Goal: Task Accomplishment & Management: Use online tool/utility

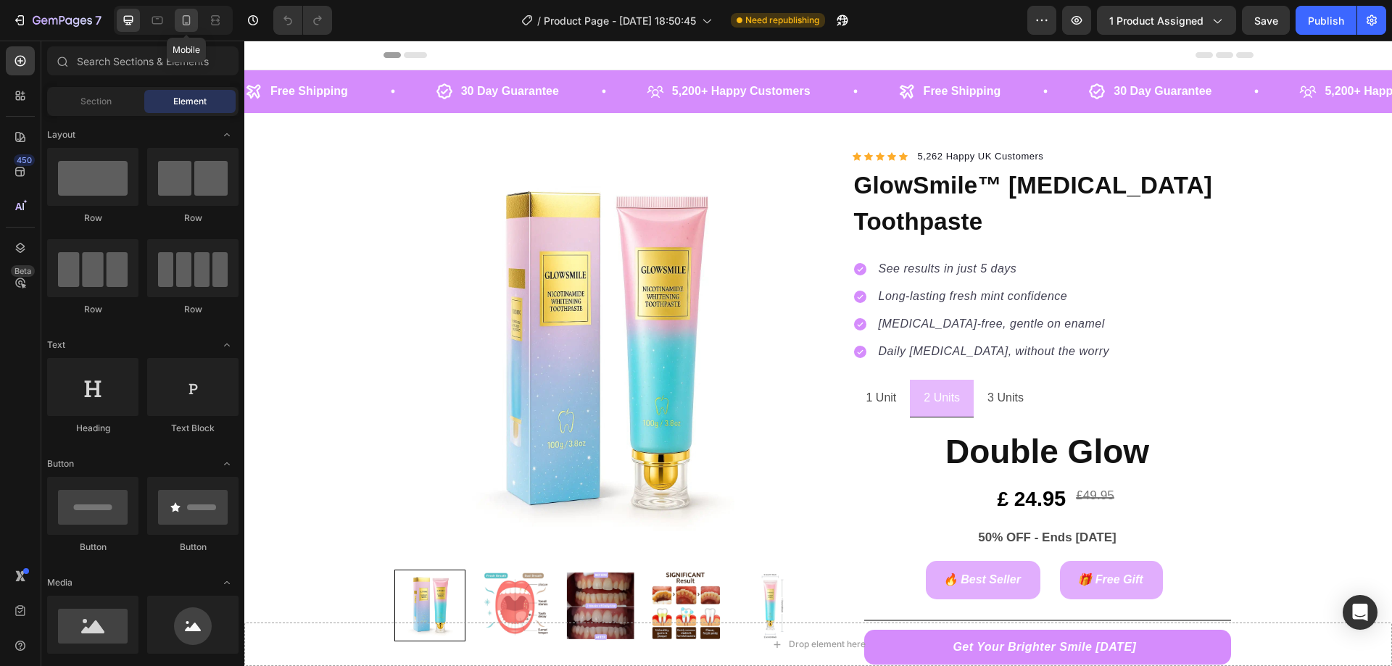
click at [182, 17] on icon at bounding box center [186, 20] width 15 height 15
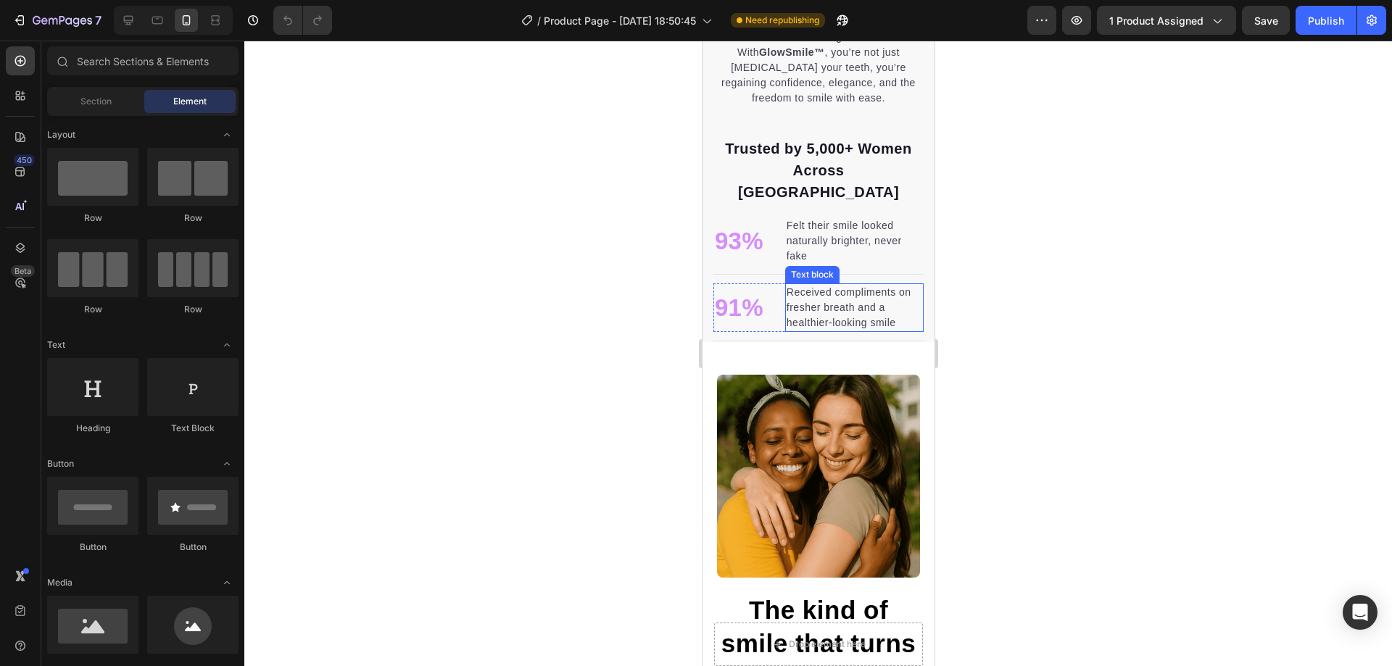
scroll to position [1595, 0]
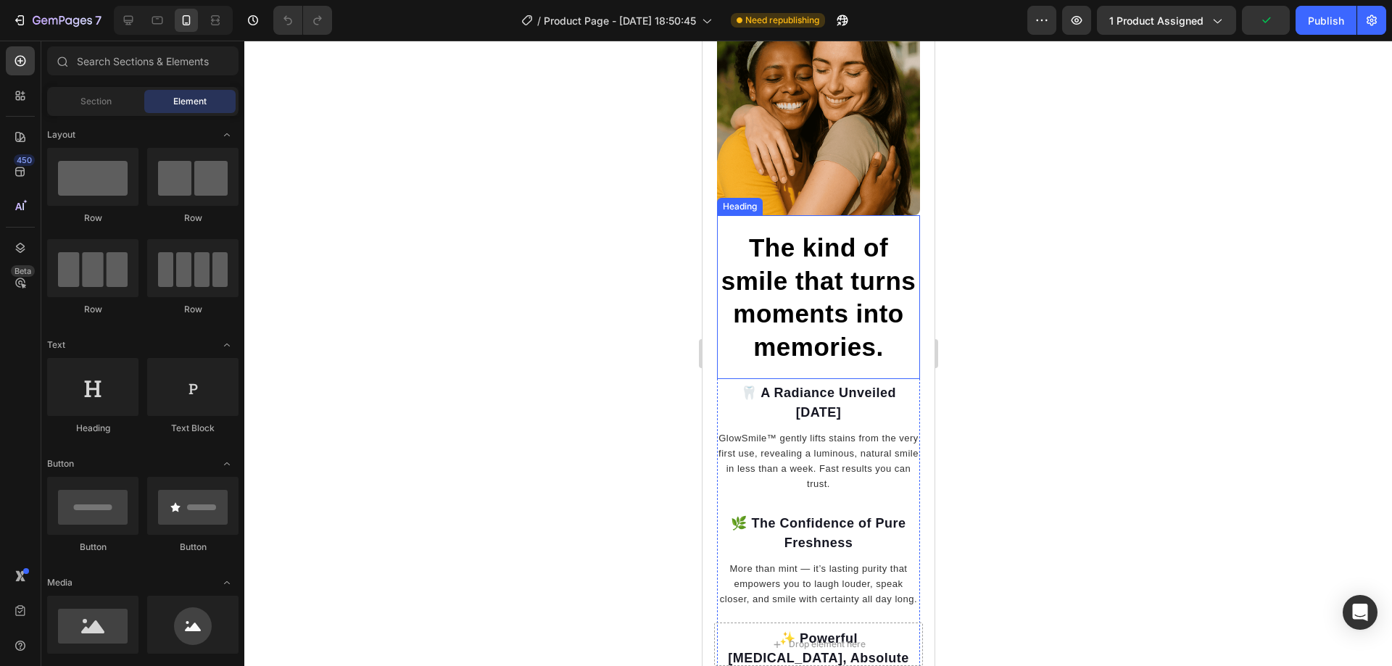
click at [834, 242] on h2 "The kind of smile that turns moments into memories." at bounding box center [818, 297] width 203 height 135
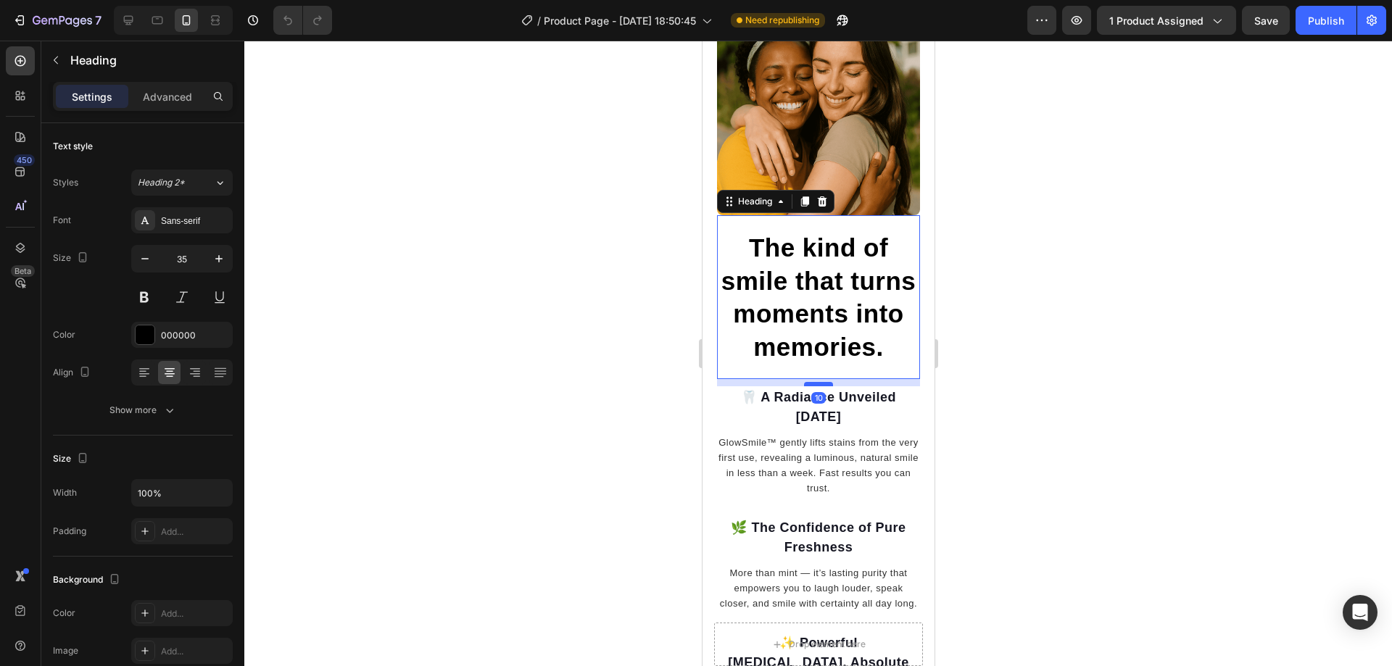
click at [813, 382] on div at bounding box center [818, 384] width 29 height 4
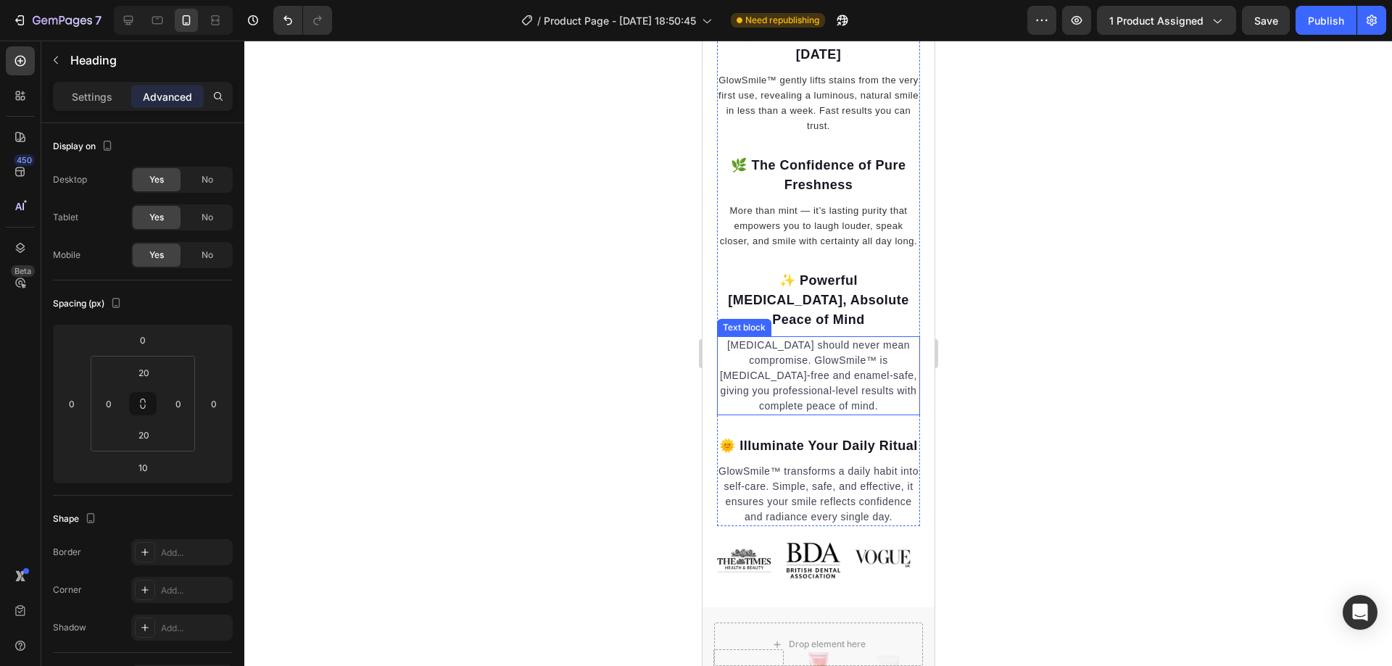
scroll to position [2103, 0]
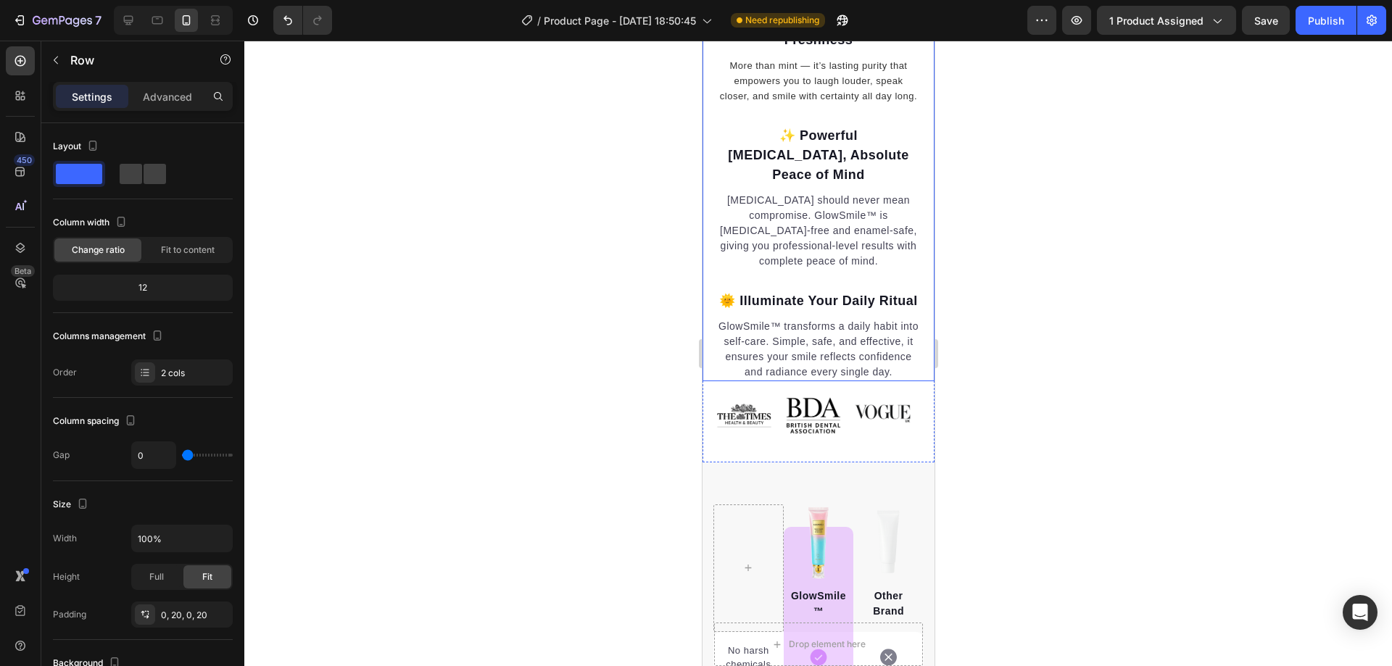
click at [815, 387] on div at bounding box center [818, 384] width 29 height 4
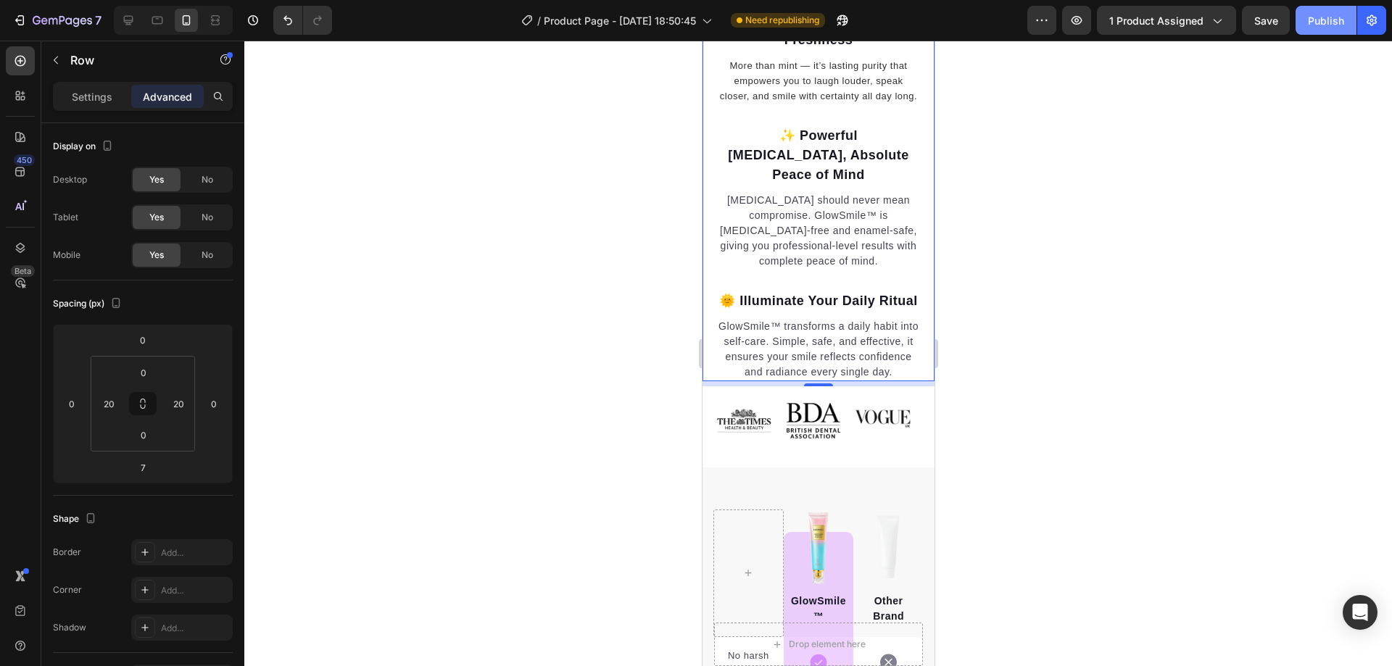
click at [1338, 18] on div "Publish" at bounding box center [1326, 20] width 36 height 15
click at [21, 96] on icon at bounding box center [20, 95] width 15 height 15
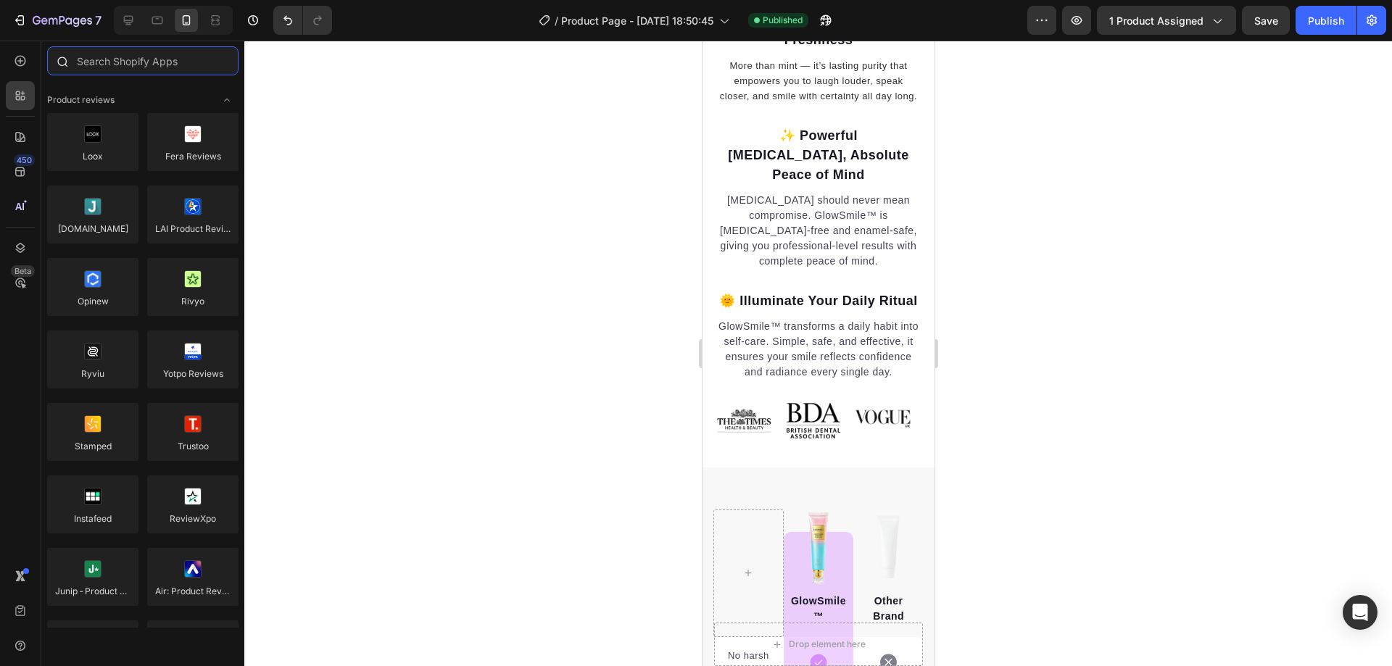
click at [107, 65] on input "text" at bounding box center [142, 60] width 191 height 29
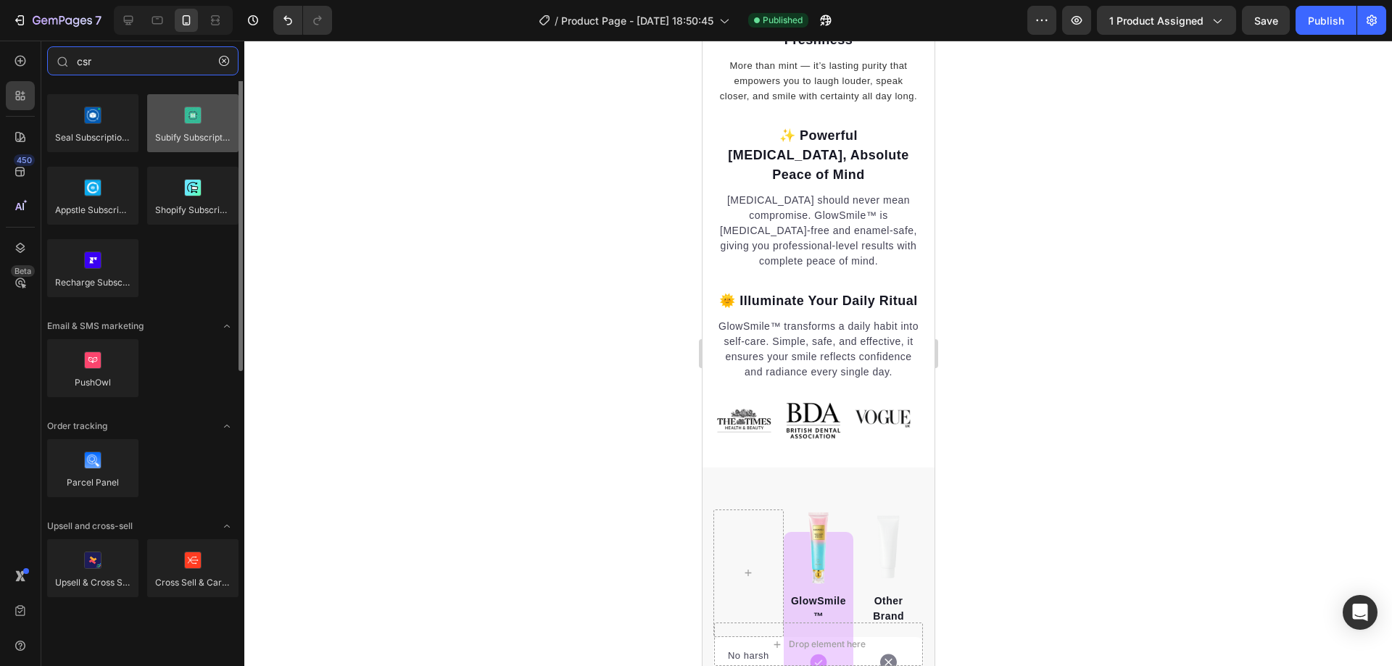
scroll to position [0, 0]
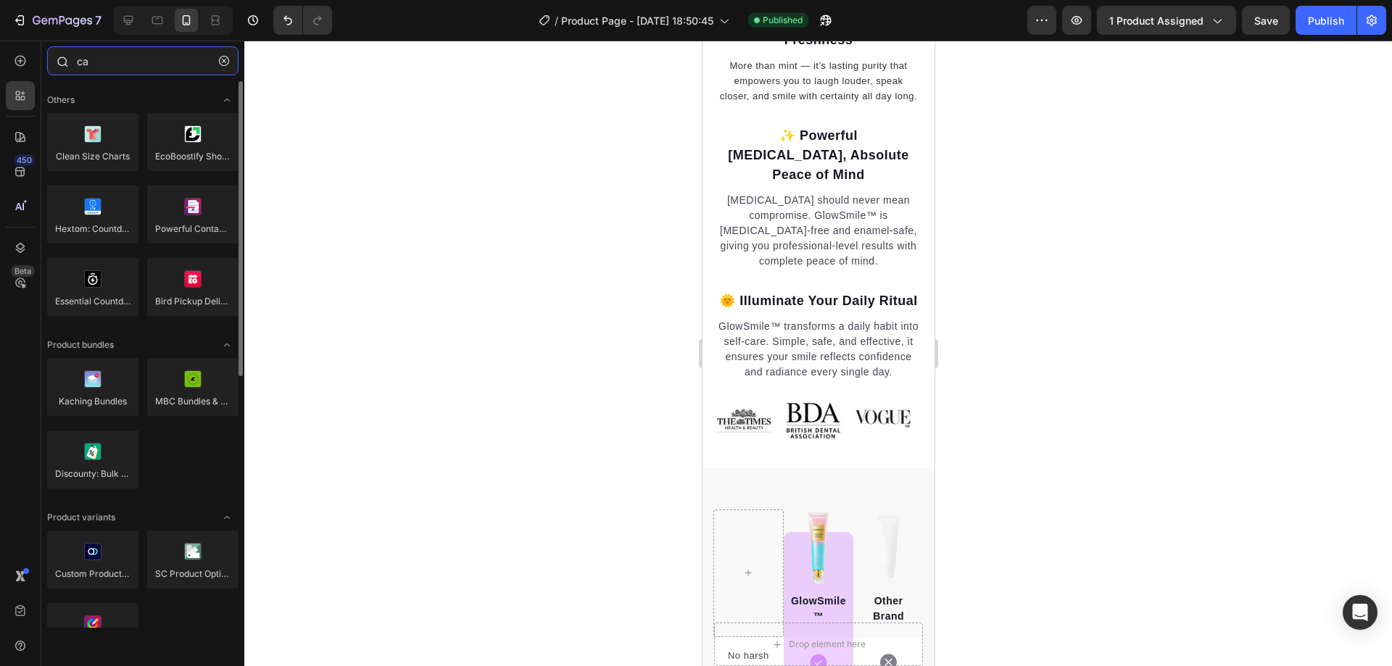
type input "car"
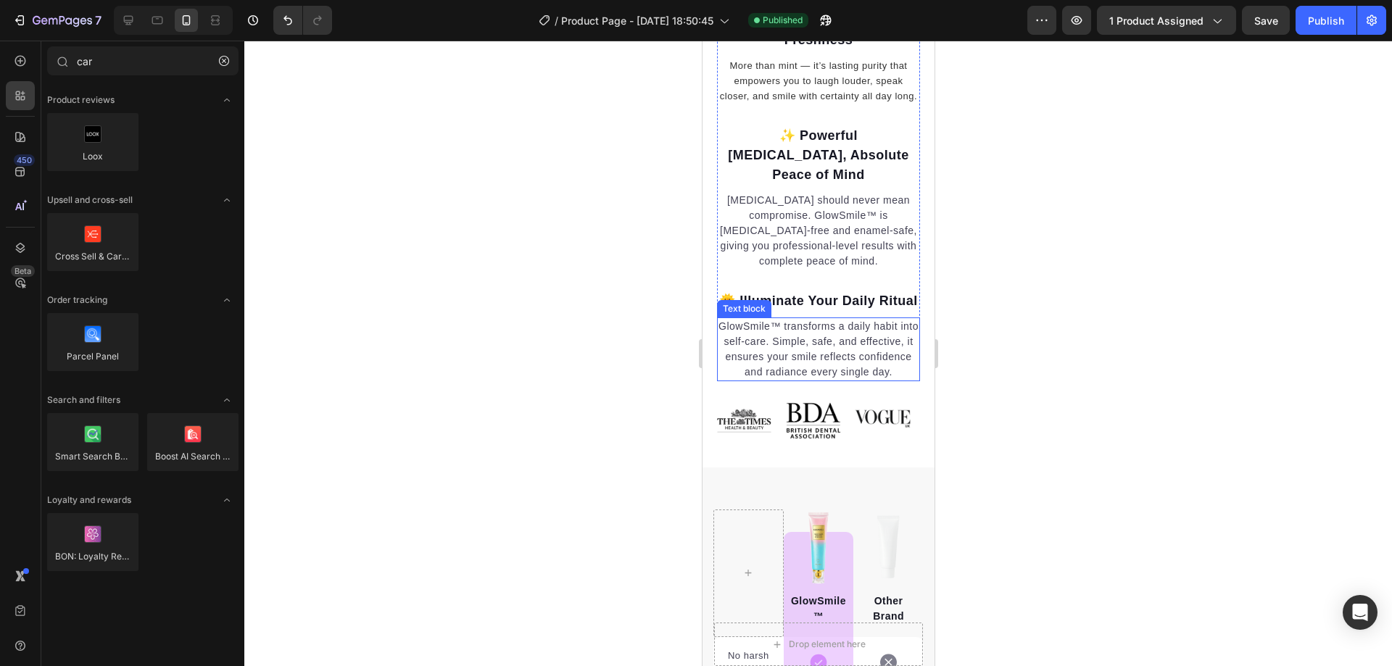
click at [804, 380] on p "GlowSmile™ transforms a daily habit into self-care. Simple, safe, and effective…" at bounding box center [818, 349] width 200 height 61
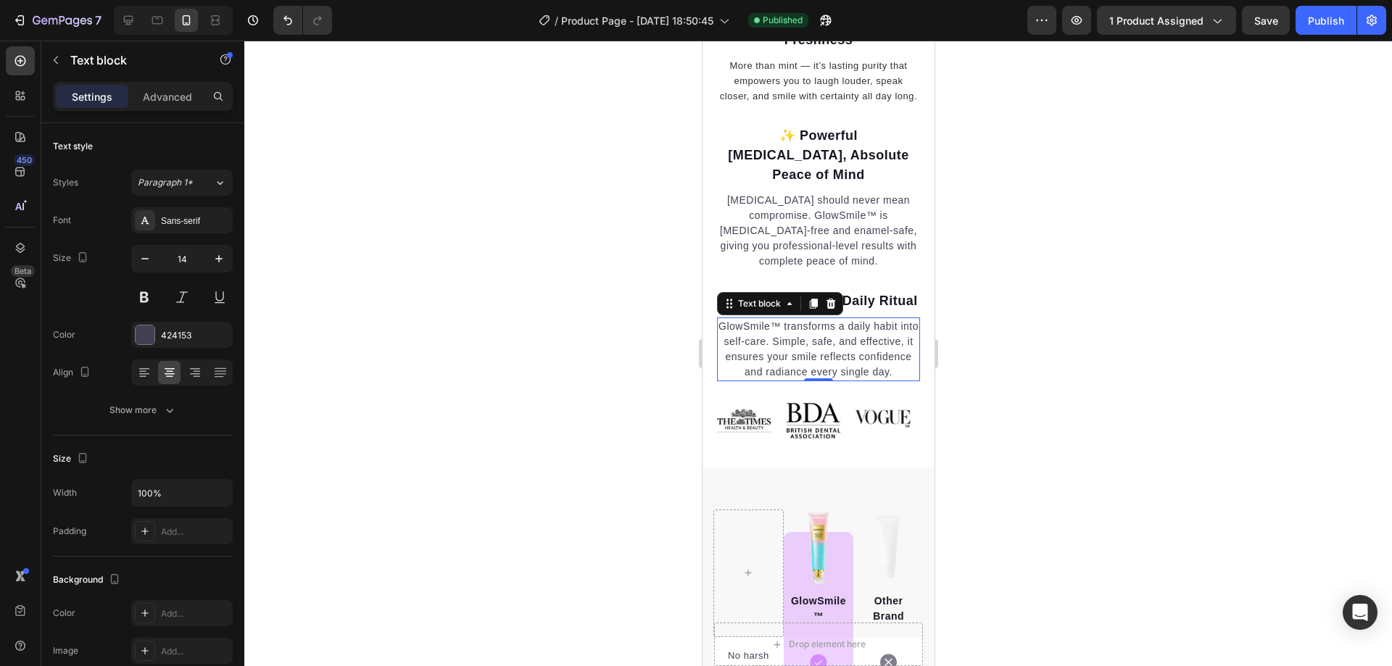
click at [1007, 404] on div at bounding box center [818, 354] width 1148 height 626
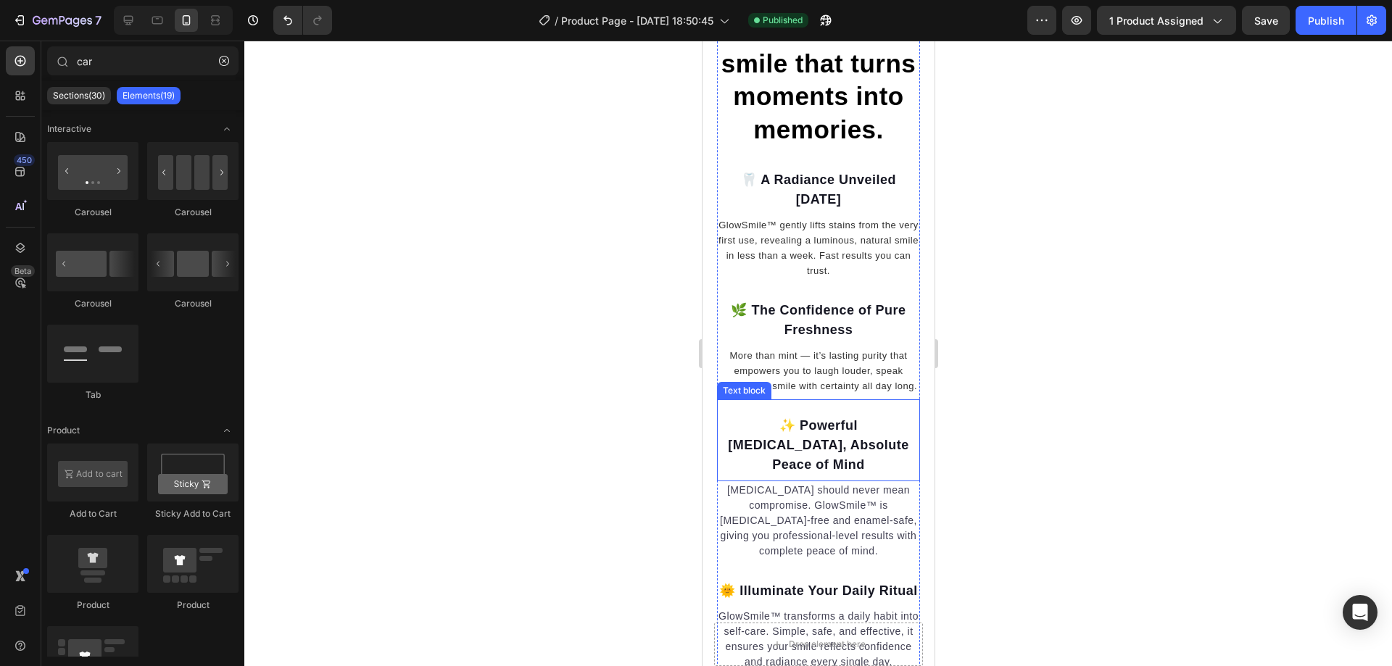
scroll to position [1595, 0]
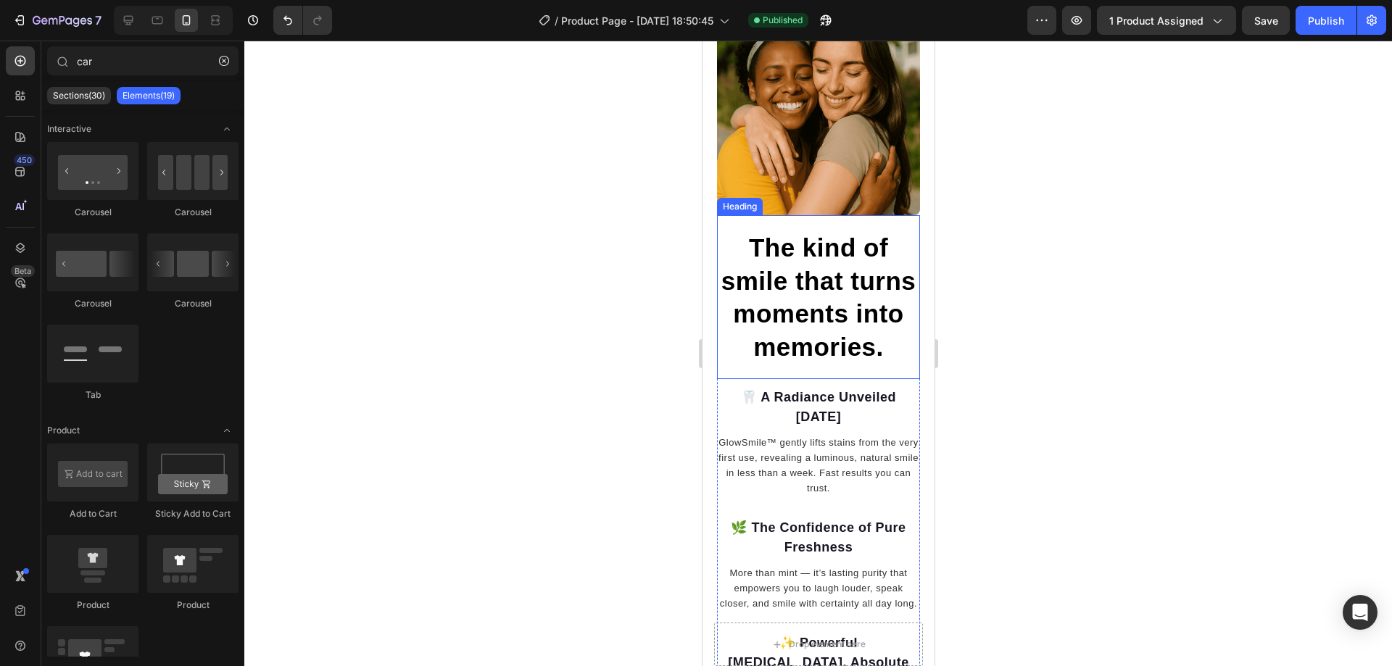
click at [852, 345] on h2 "The kind of smile that turns moments into memories." at bounding box center [818, 297] width 203 height 135
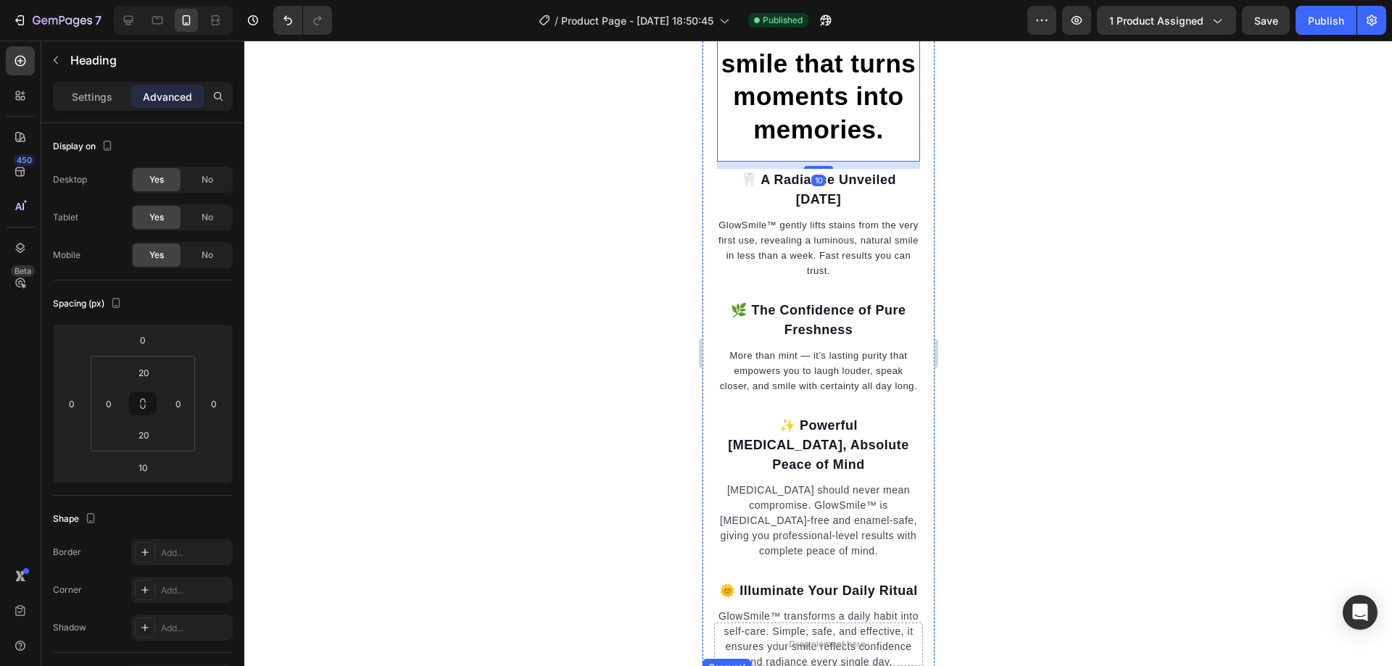
scroll to position [2031, 0]
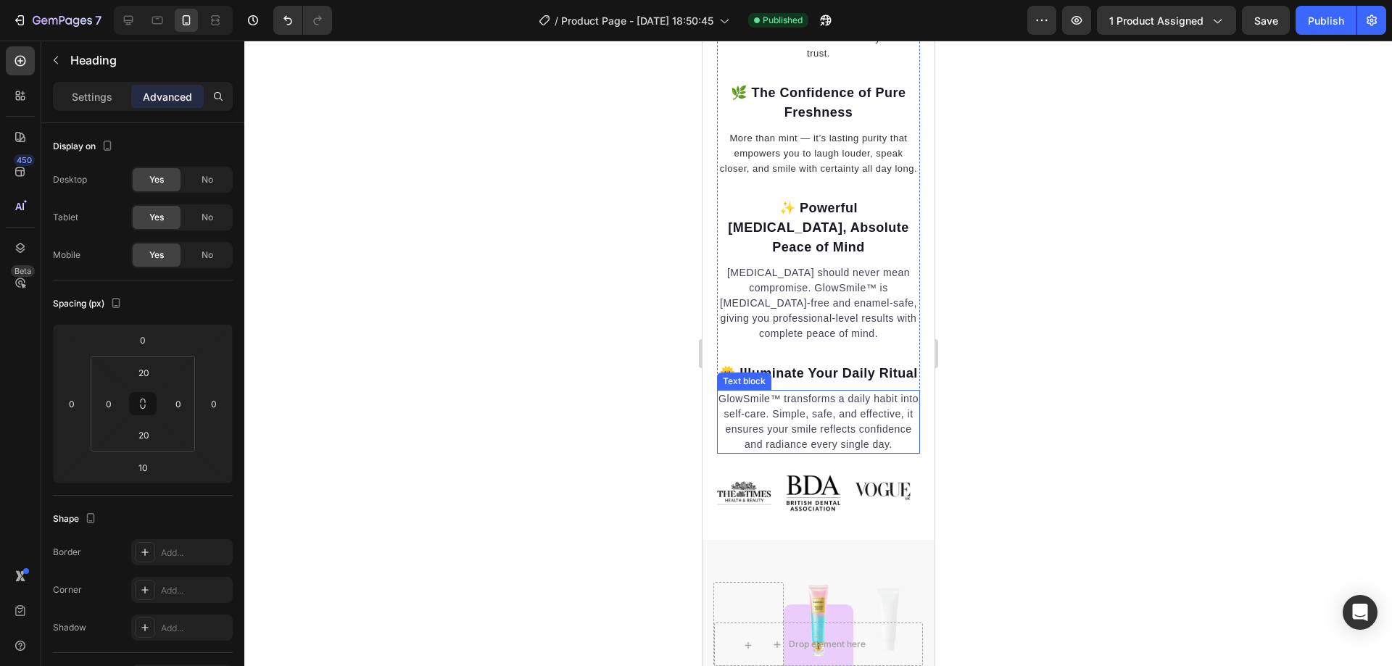
click at [846, 453] on p "GlowSmile™ transforms a daily habit into self-care. Simple, safe, and effective…" at bounding box center [818, 422] width 200 height 61
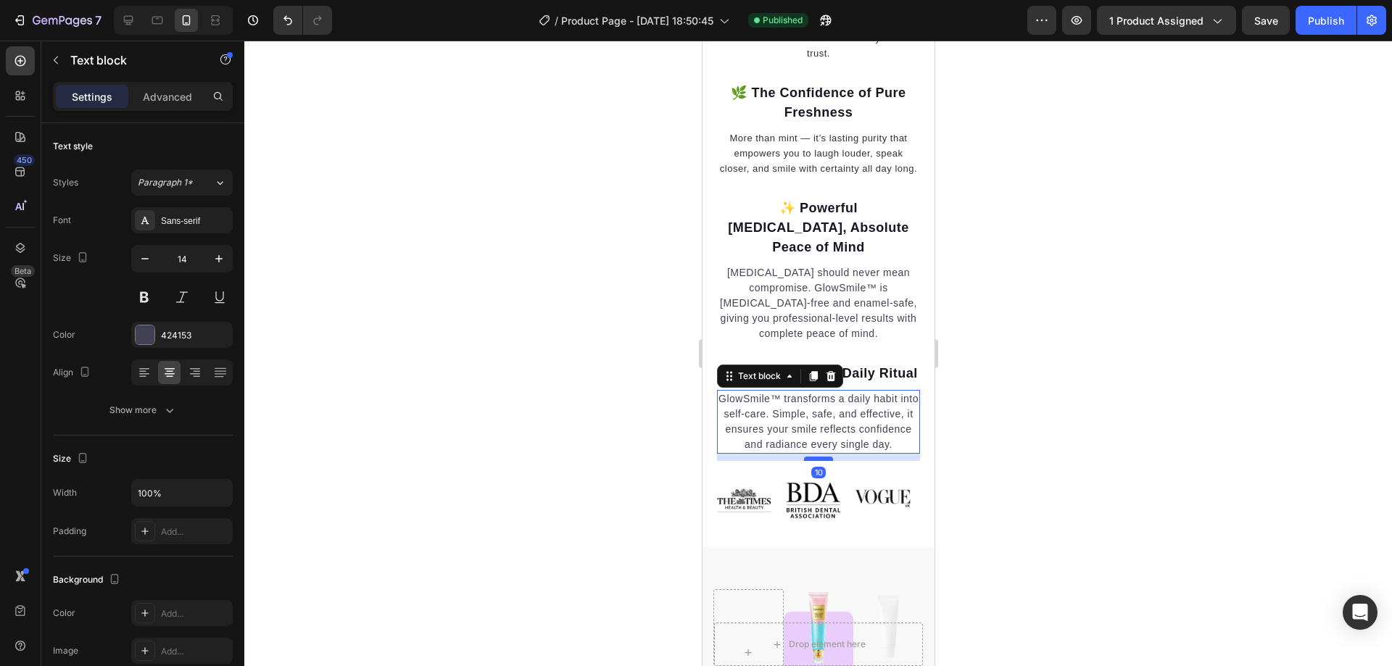
drag, startPoint x: 821, startPoint y: 471, endPoint x: 819, endPoint y: 478, distance: 7.6
click at [819, 461] on div at bounding box center [818, 459] width 29 height 4
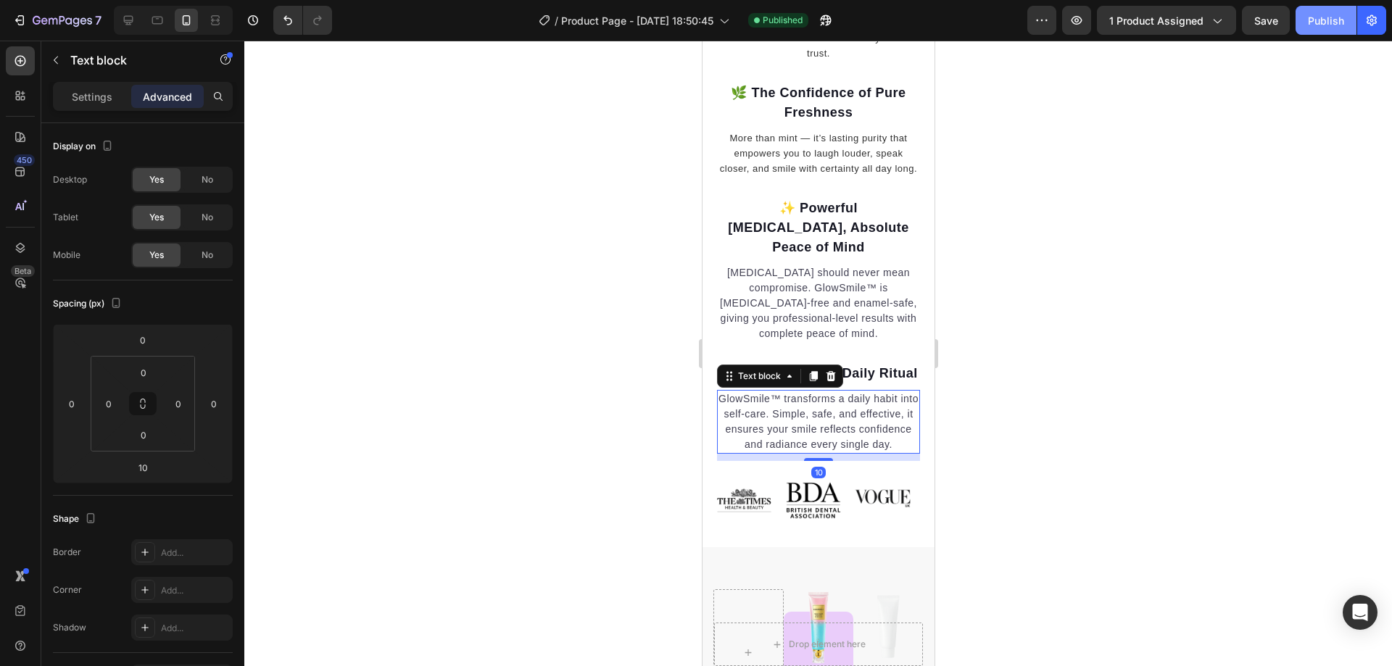
click at [1313, 22] on div "Publish" at bounding box center [1326, 20] width 36 height 15
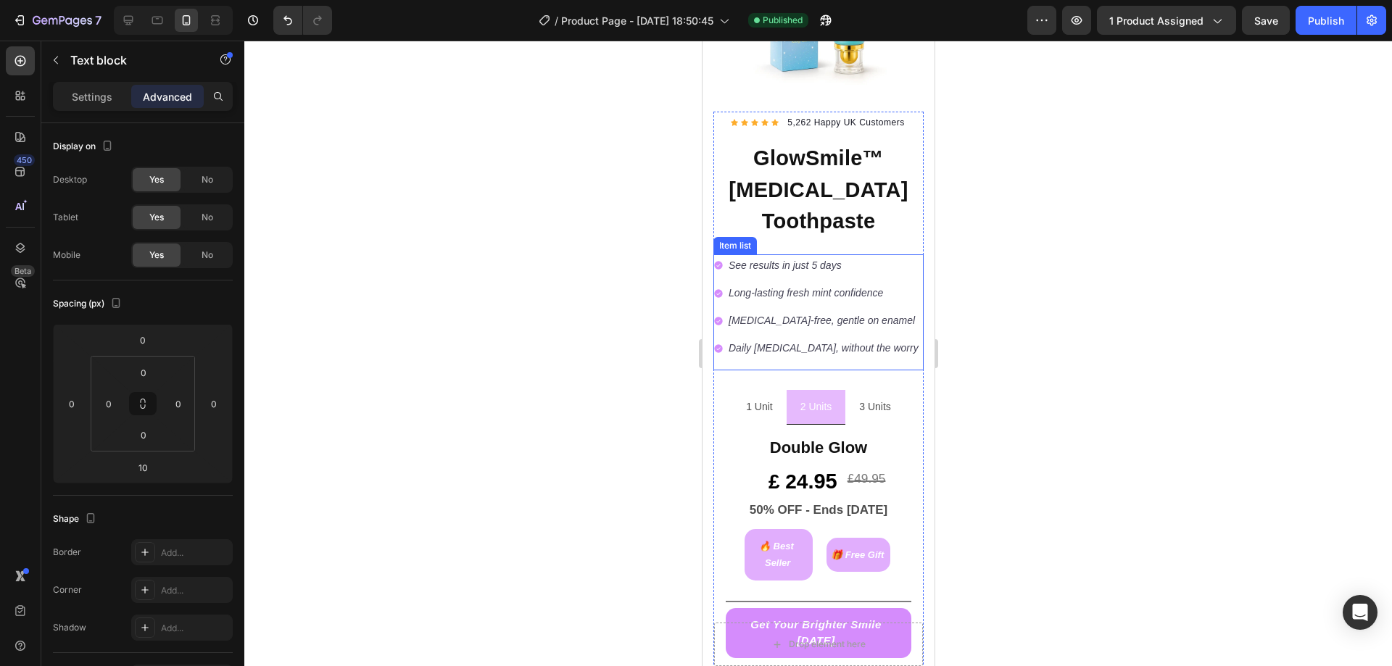
scroll to position [440, 0]
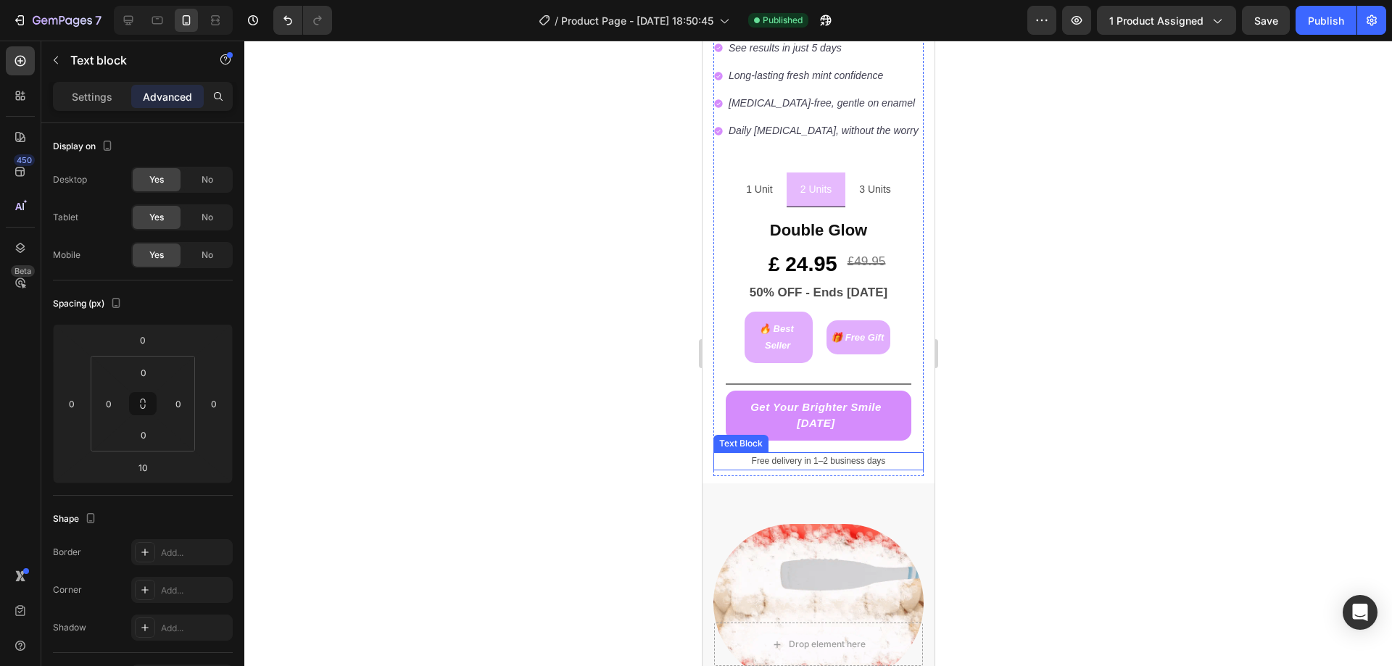
click at [864, 455] on p "Free delivery in 1–2 business days" at bounding box center [817, 462] width 207 height 16
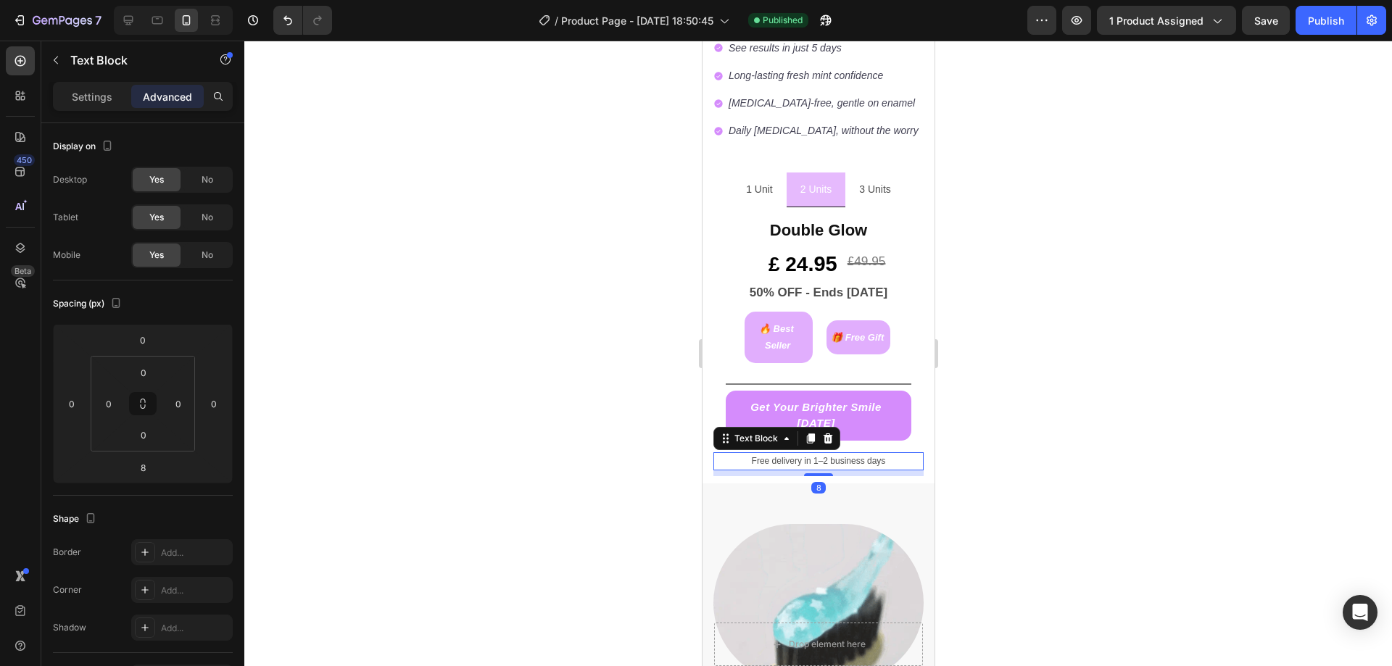
click at [805, 454] on p "Free delivery in 1–2 business days" at bounding box center [817, 462] width 207 height 16
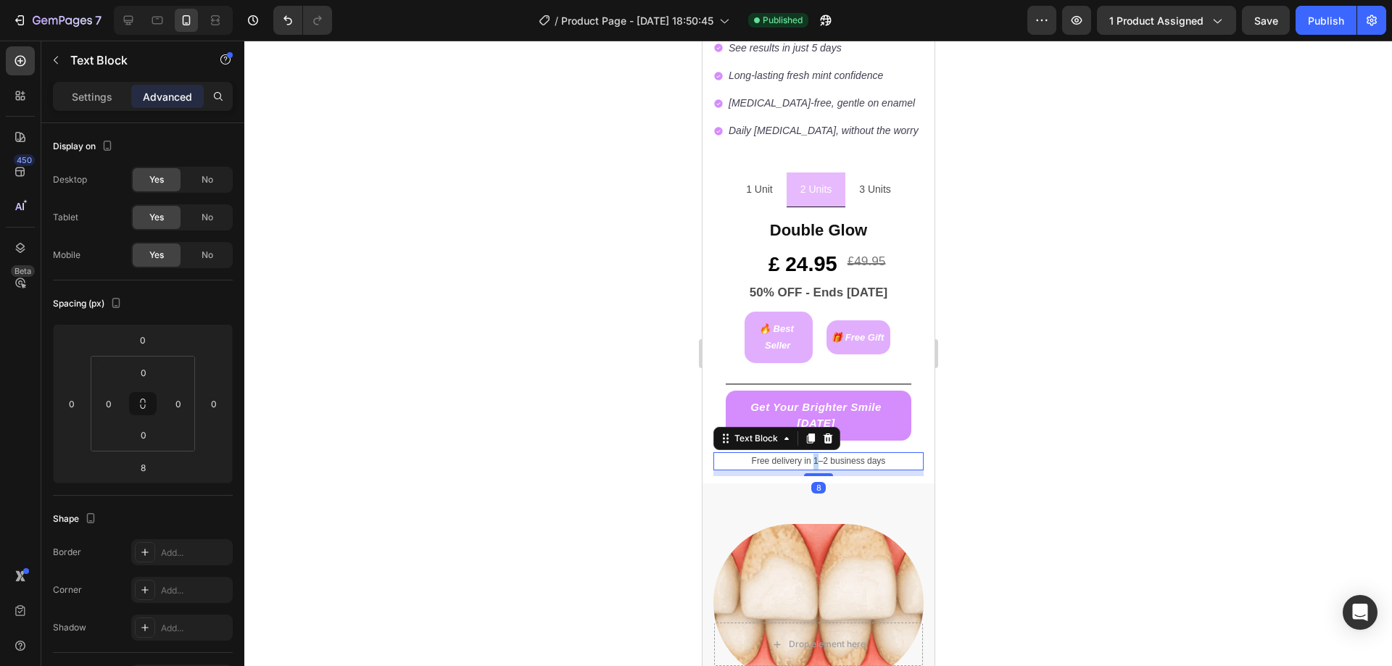
click at [805, 454] on p "Free delivery in 1–2 business days" at bounding box center [817, 462] width 207 height 16
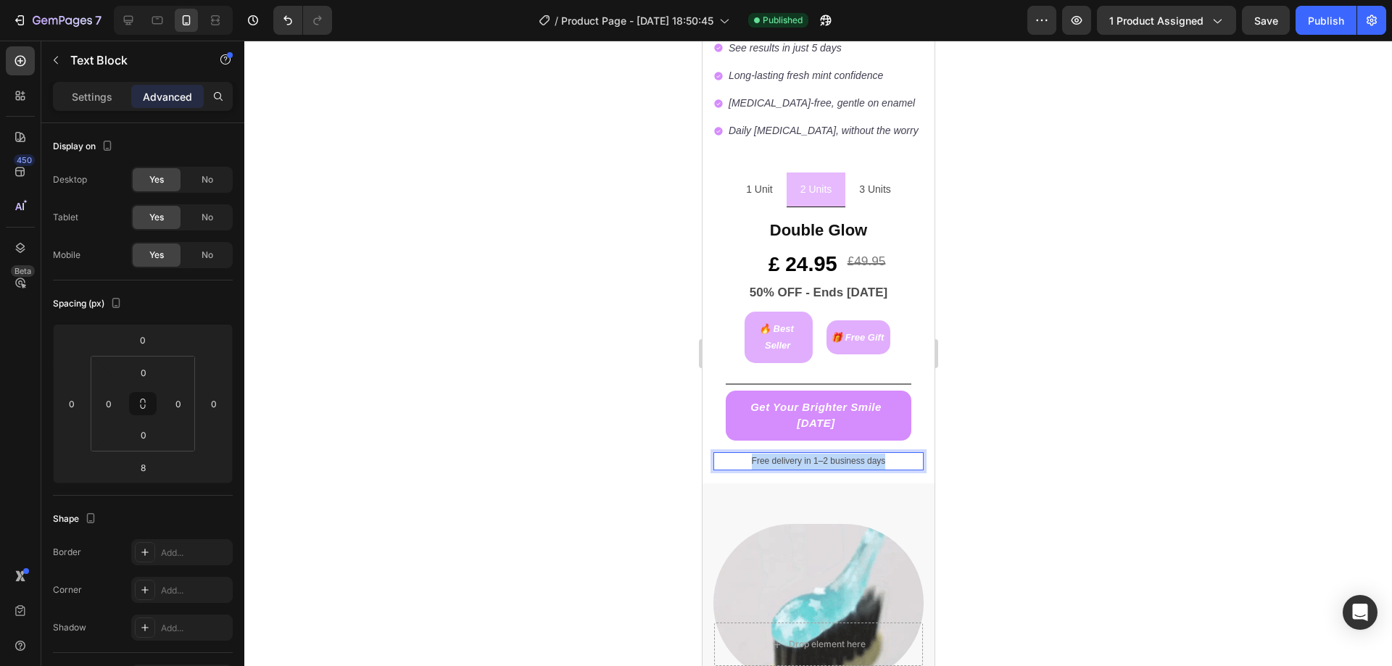
click at [805, 454] on p "Free delivery in 1–2 business days" at bounding box center [817, 462] width 207 height 16
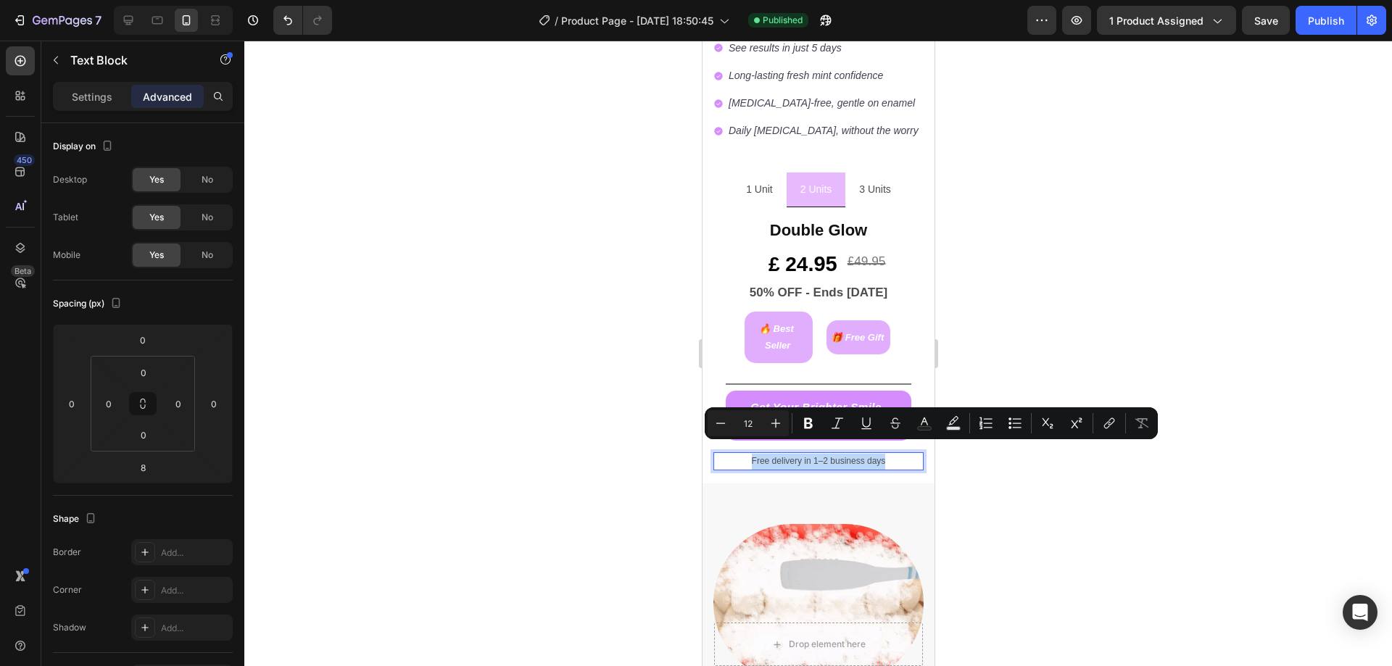
copy p "Free delivery in 1–2 business days"
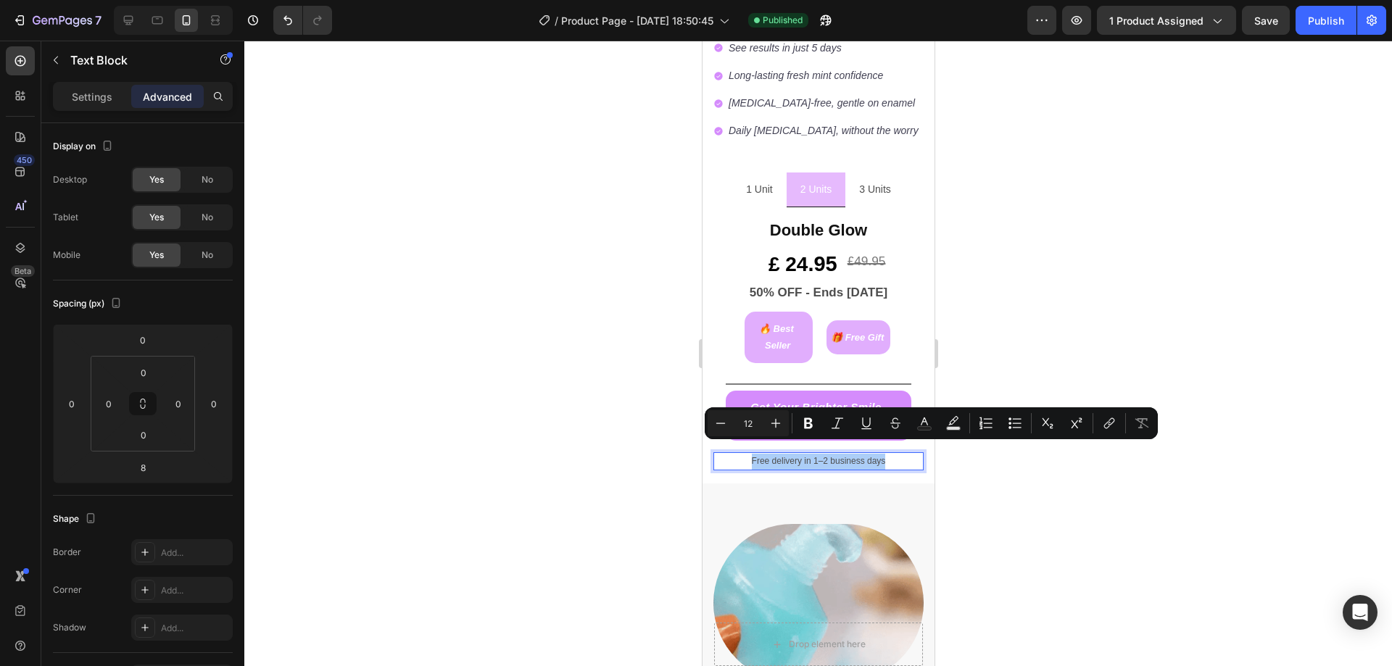
click at [558, 361] on div at bounding box center [818, 354] width 1148 height 626
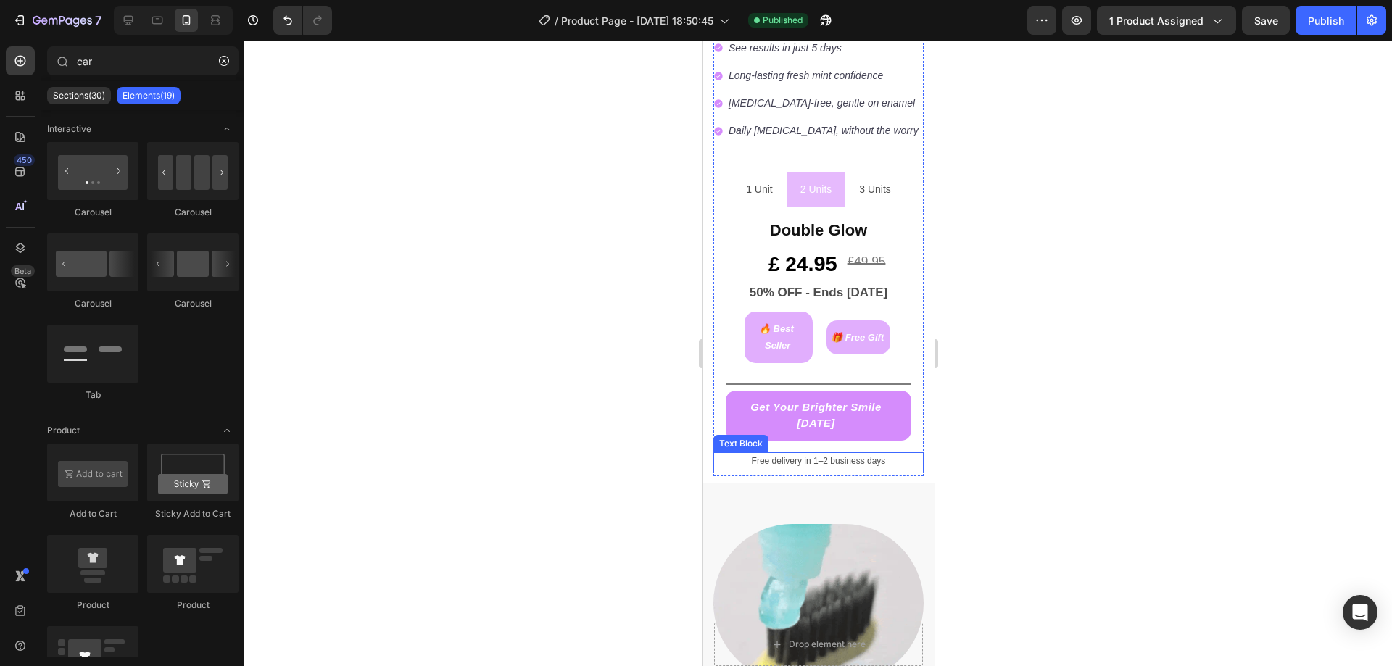
click at [881, 454] on p "Free delivery in 1–2 business days" at bounding box center [817, 462] width 207 height 16
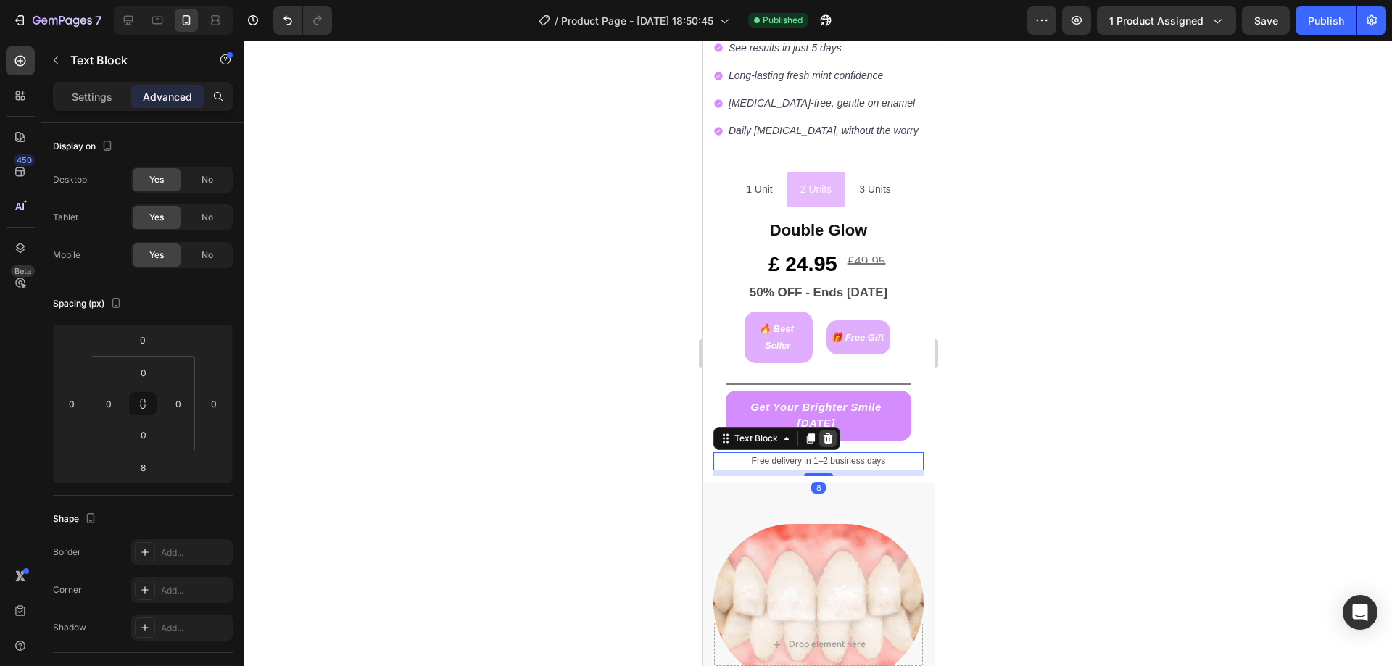
click at [826, 434] on icon at bounding box center [827, 439] width 9 height 10
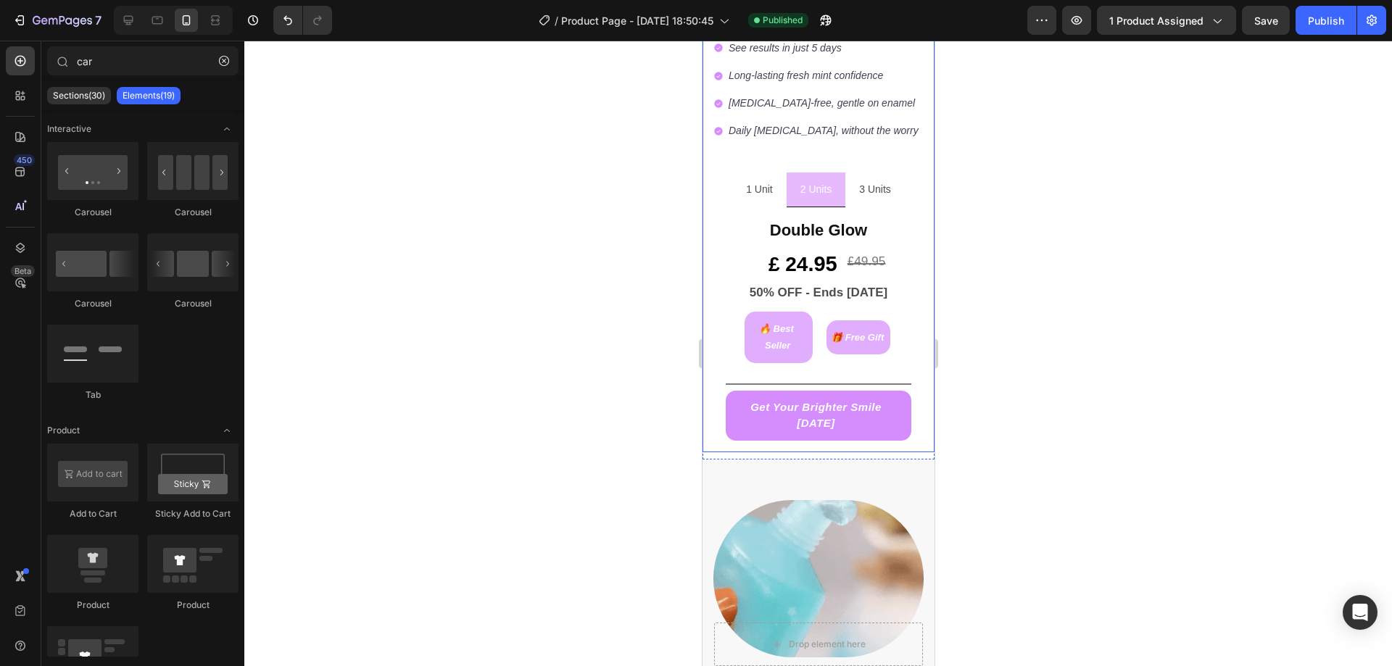
click at [647, 426] on div at bounding box center [818, 354] width 1148 height 626
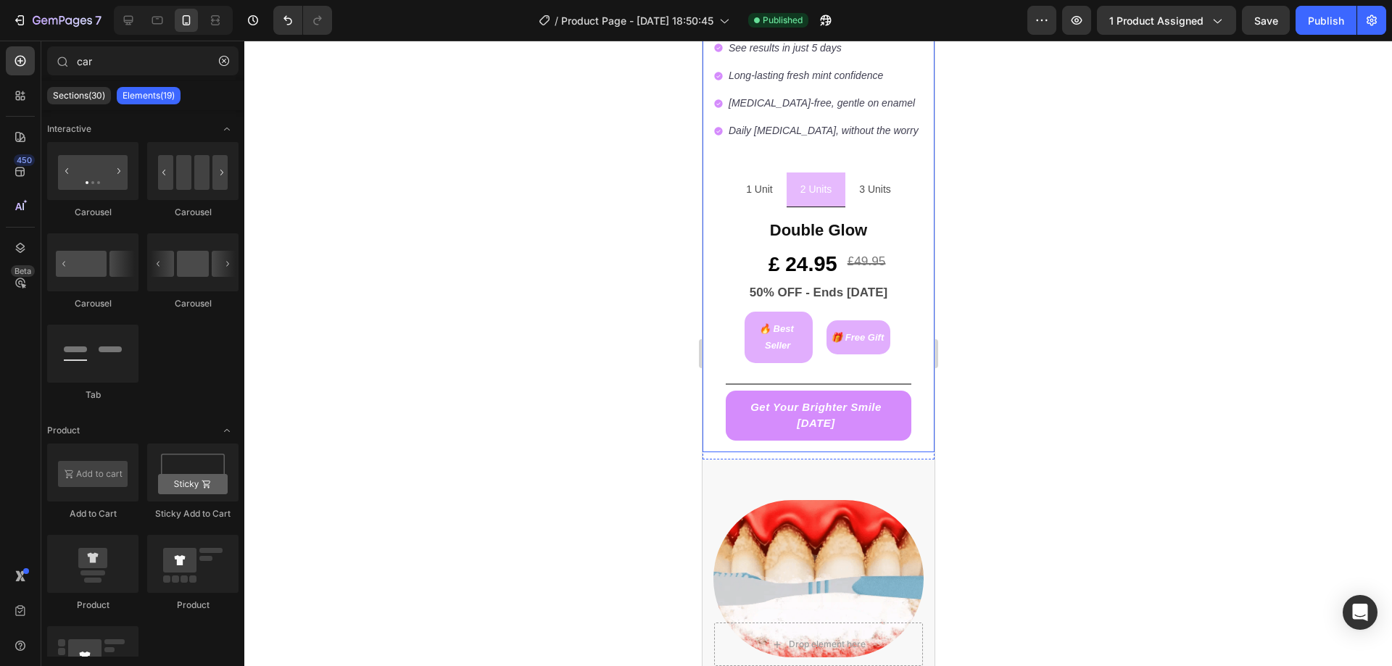
click at [635, 433] on div at bounding box center [818, 354] width 1148 height 626
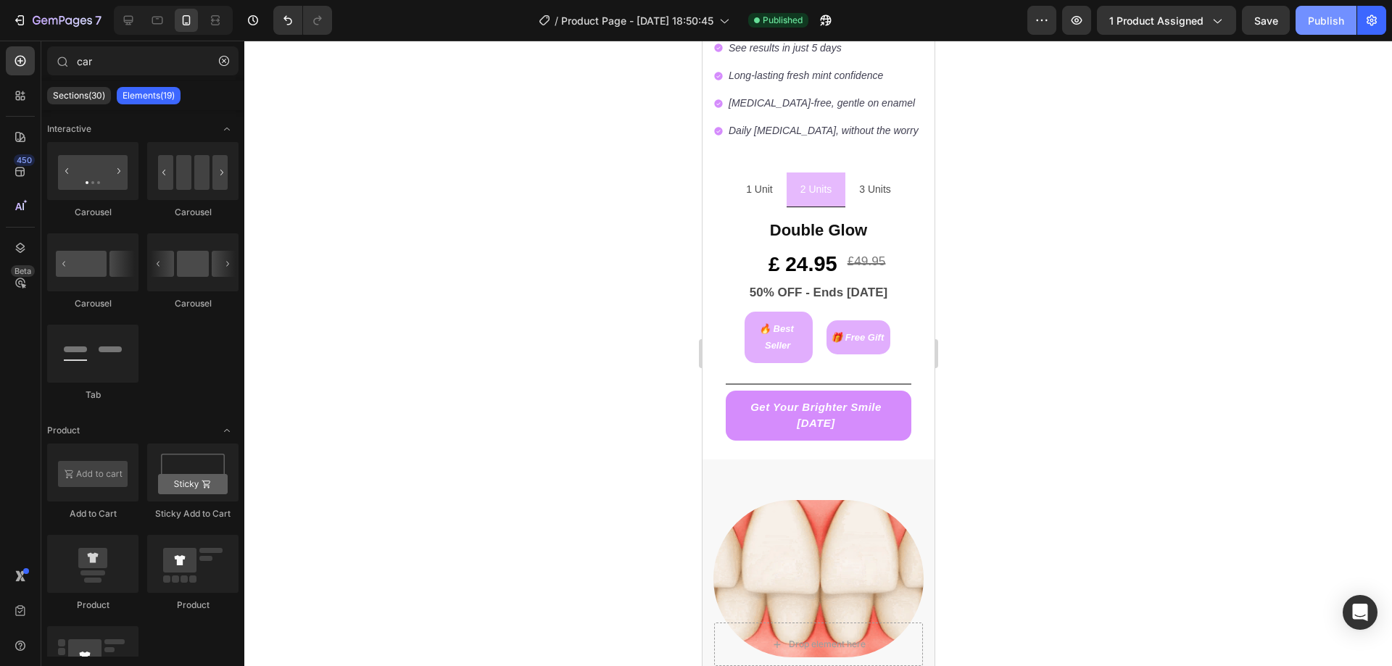
click at [1341, 25] on div "Publish" at bounding box center [1326, 20] width 36 height 15
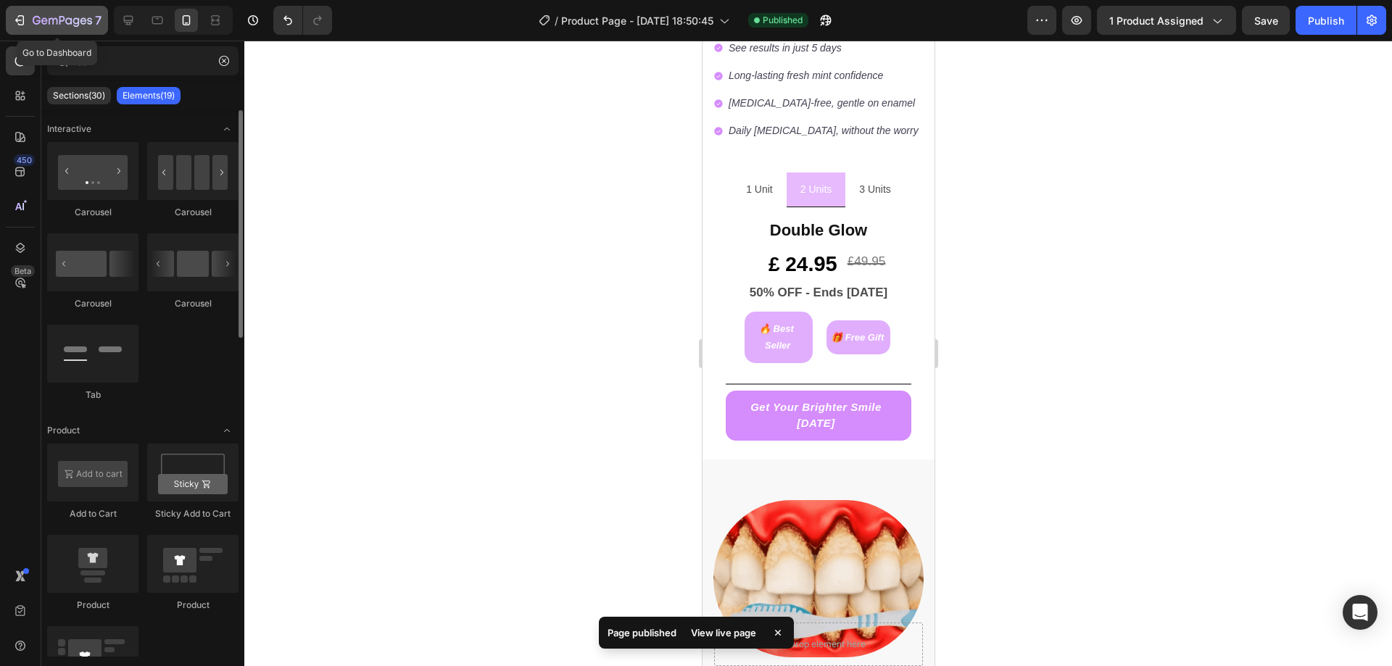
click at [65, 12] on div "7" at bounding box center [67, 20] width 69 height 17
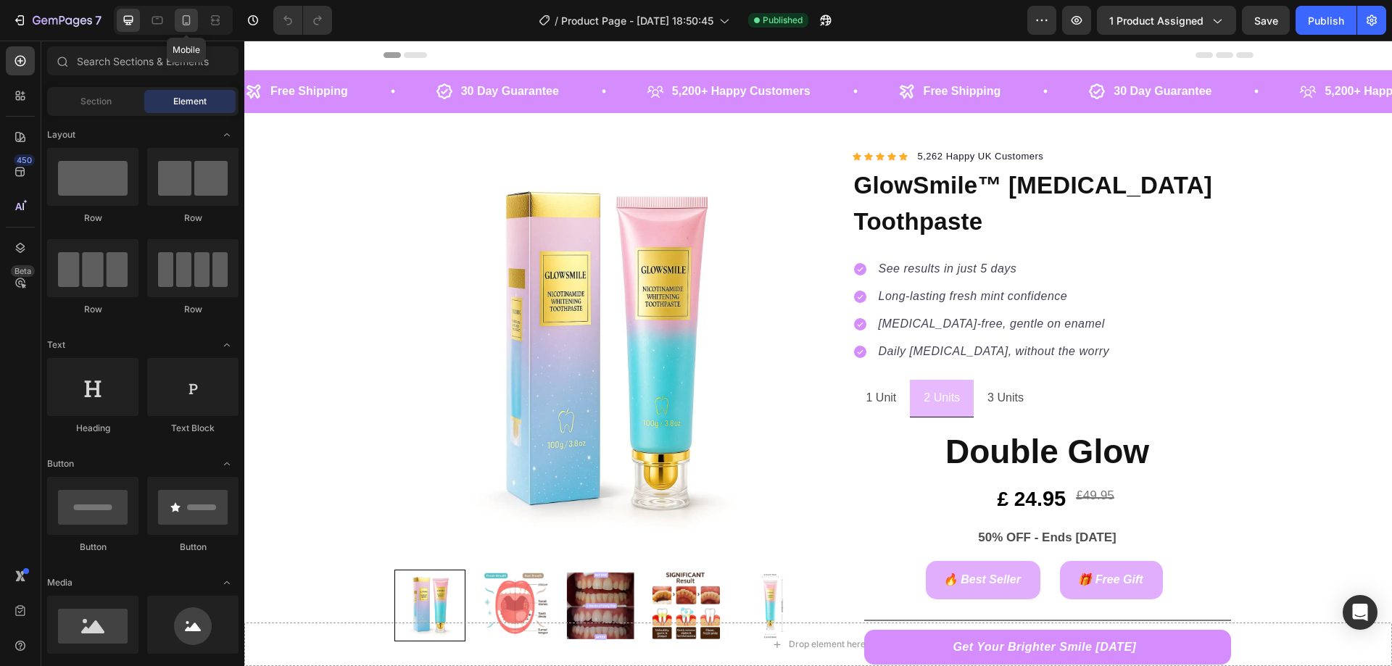
click at [183, 17] on icon at bounding box center [187, 20] width 8 height 10
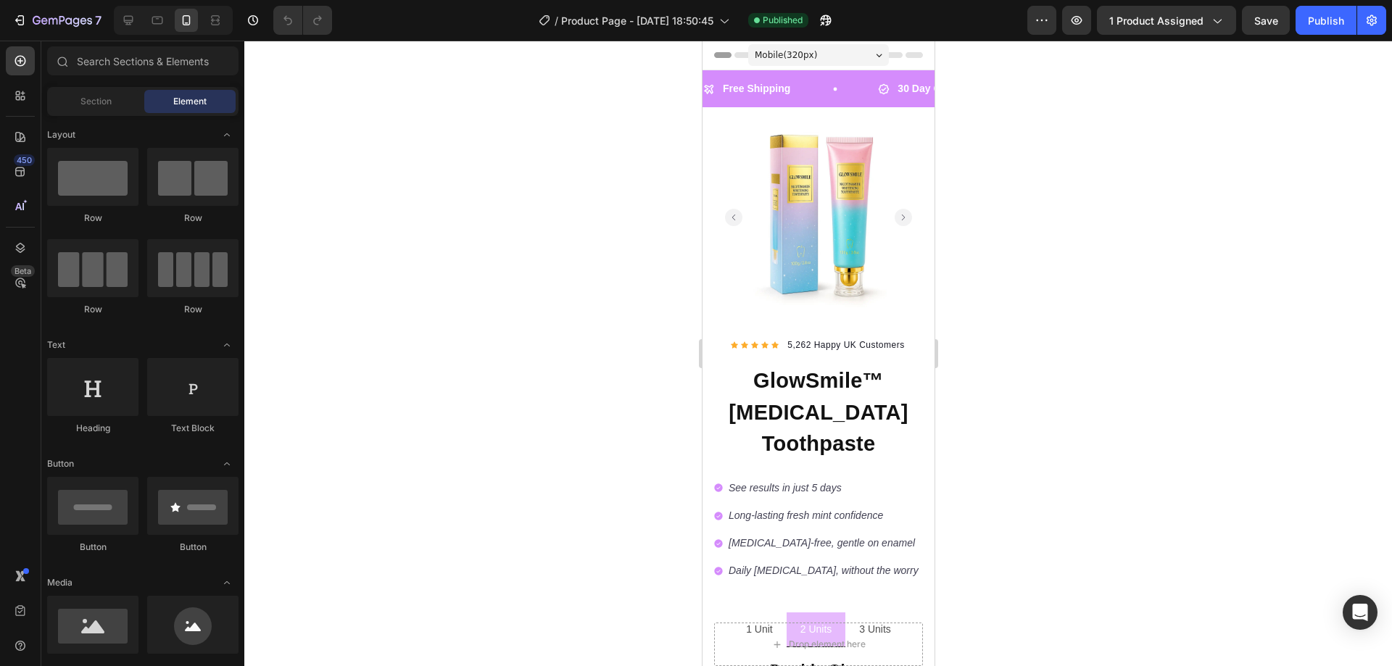
click at [533, 617] on div at bounding box center [818, 354] width 1148 height 626
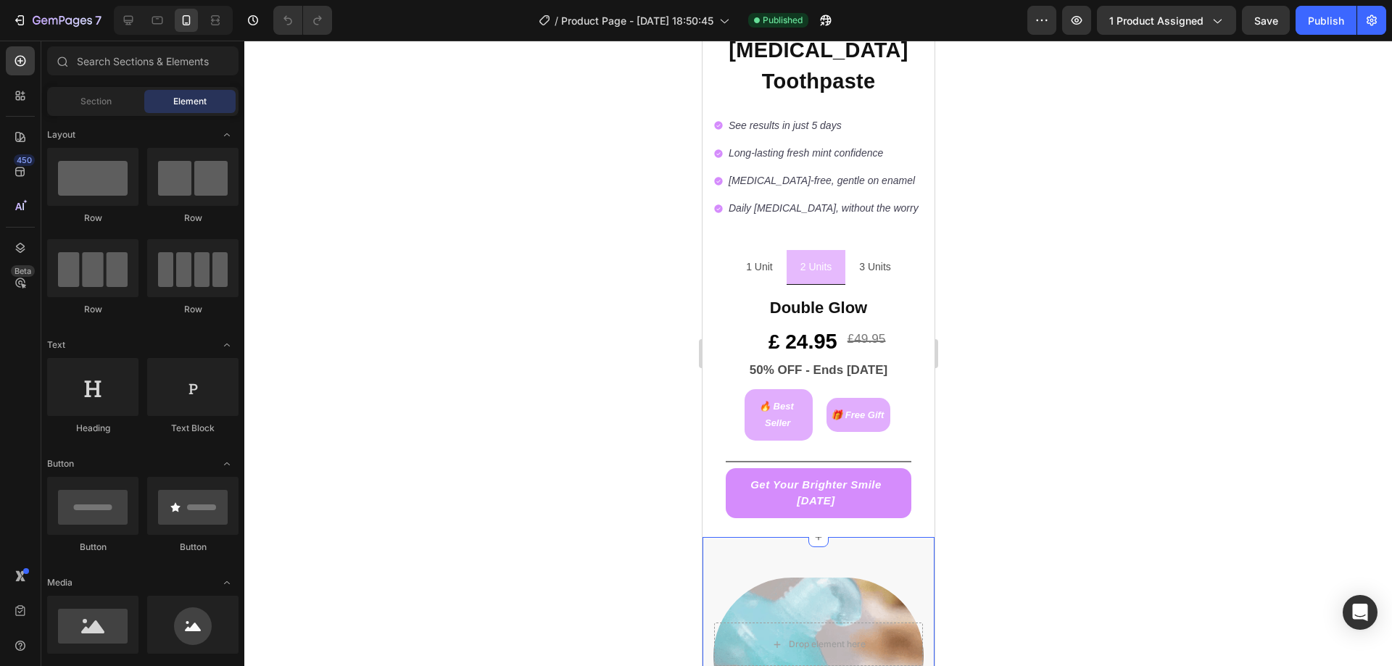
scroll to position [435, 0]
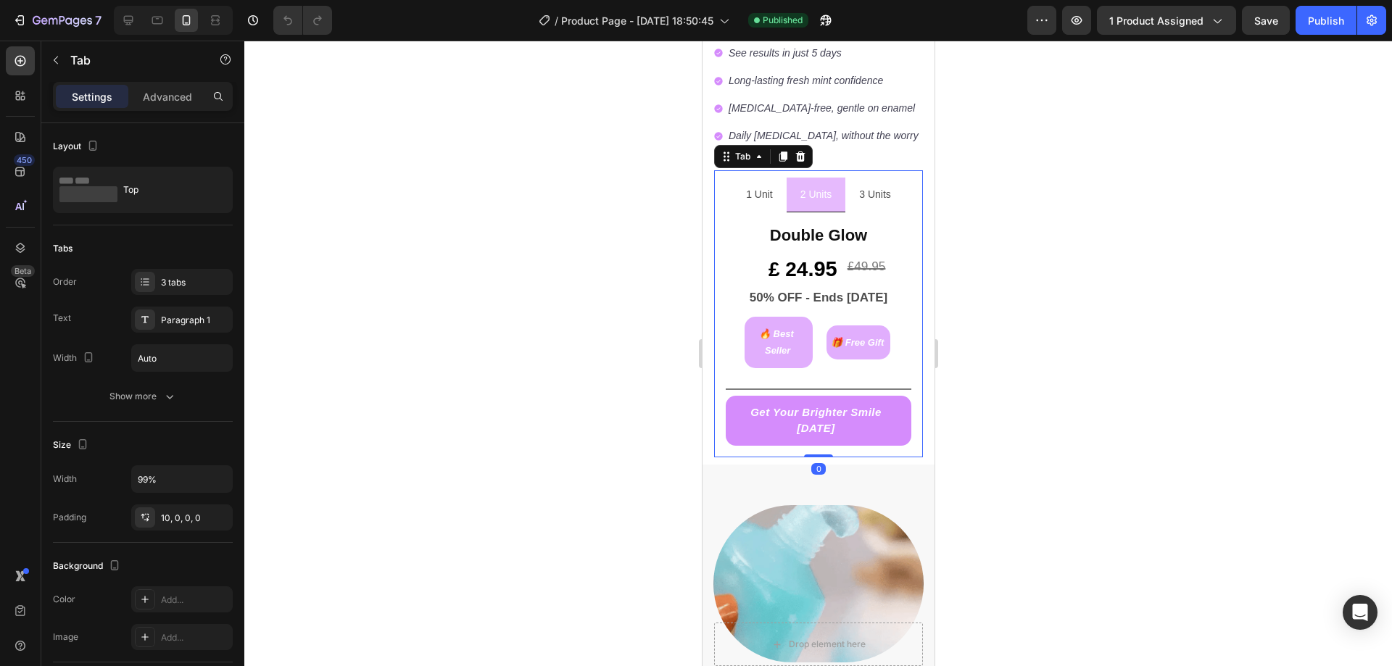
click at [867, 439] on div "Standard Price Heading £ 1 7.95 £24.95 Text Block Title Line Get Your Brighter …" at bounding box center [818, 334] width 208 height 245
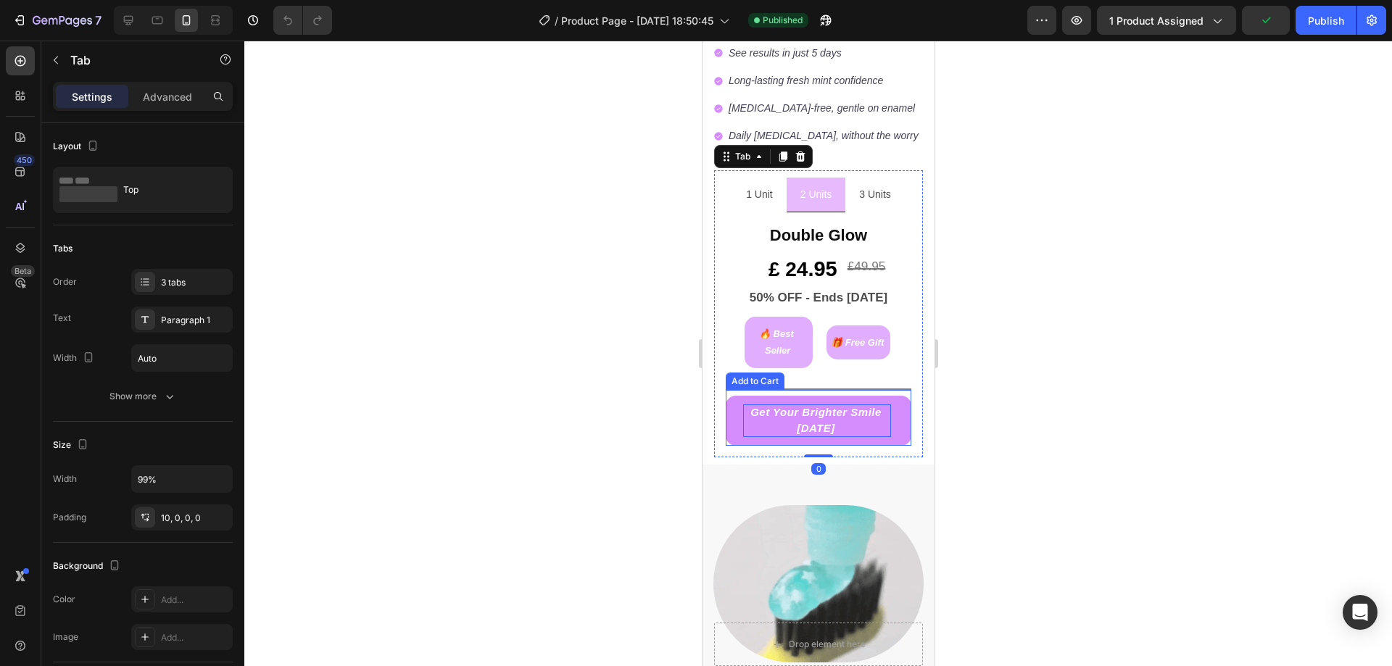
click at [820, 426] on icon "Get Your Brighter Smile [DATE]" at bounding box center [815, 421] width 145 height 33
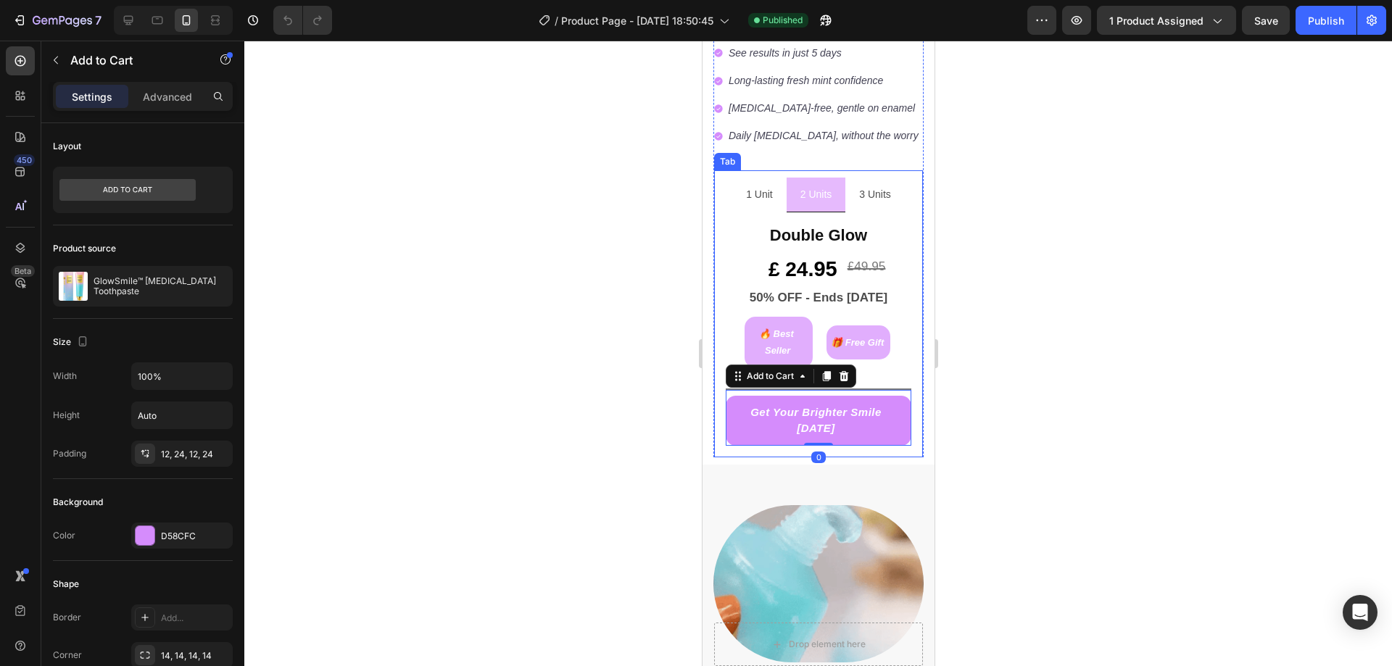
click at [907, 435] on div "Standard Price Heading £ 1 7.95 £24.95 Text Block Title Line Get Your Brighter …" at bounding box center [818, 334] width 208 height 245
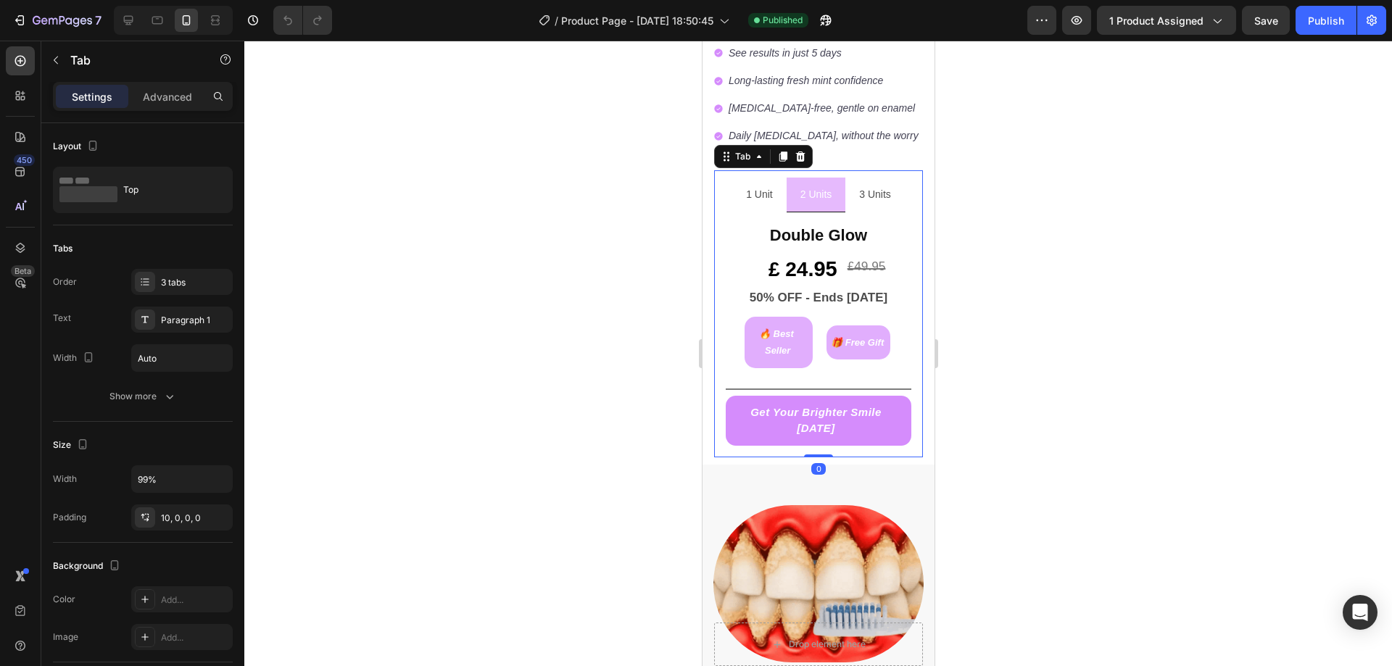
click at [894, 424] on button "Get Your Brighter Smile [DATE]" at bounding box center [817, 421] width 185 height 50
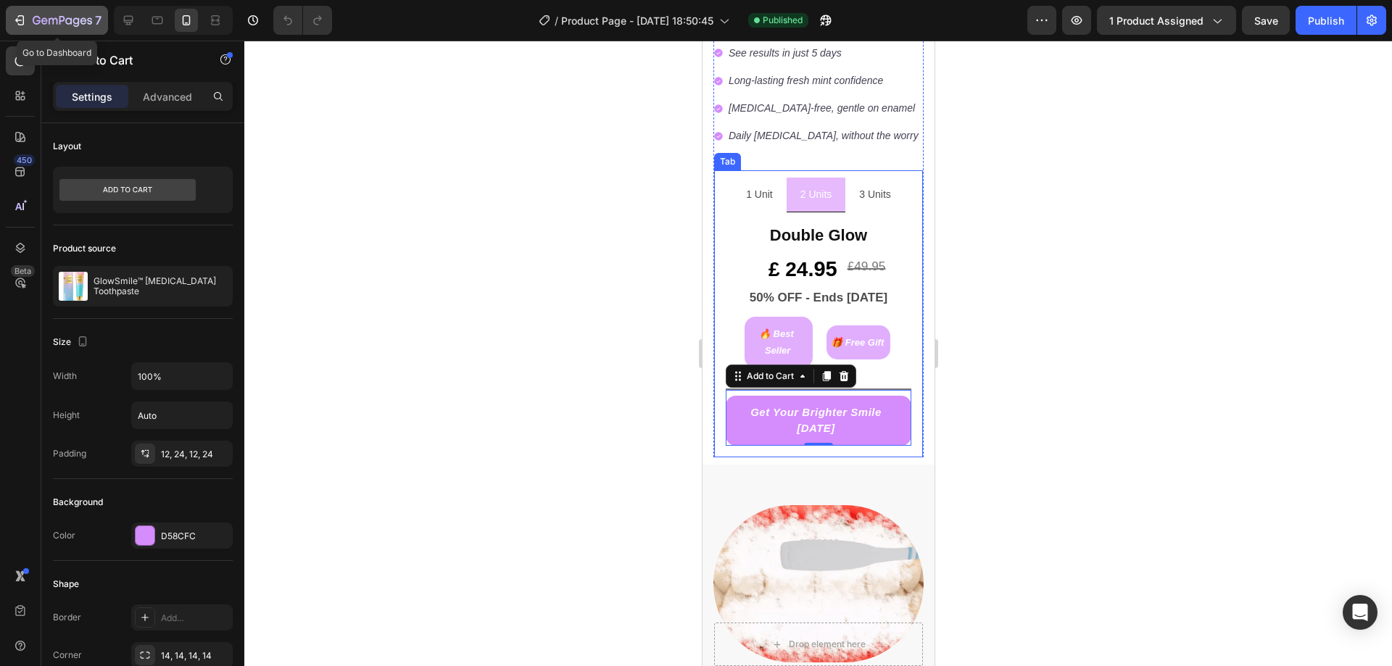
click at [18, 29] on button "7" at bounding box center [57, 20] width 102 height 29
